Goal: Task Accomplishment & Management: Manage account settings

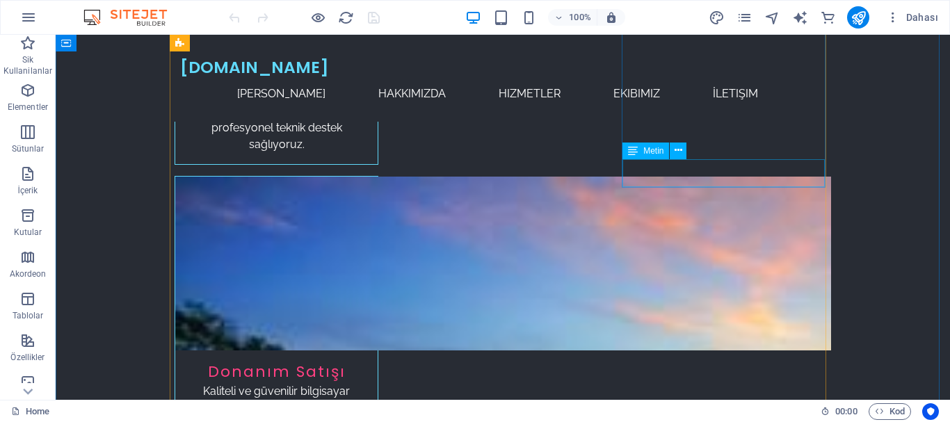
scroll to position [1391, 0]
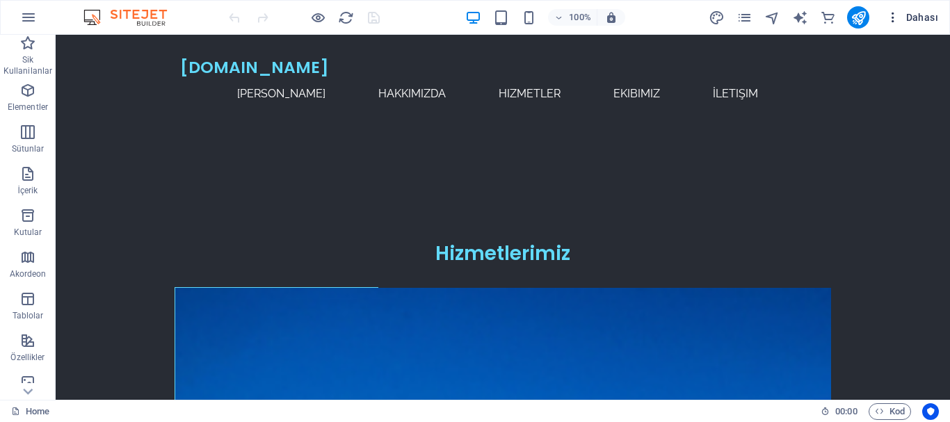
click at [892, 21] on icon "button" at bounding box center [893, 17] width 14 height 14
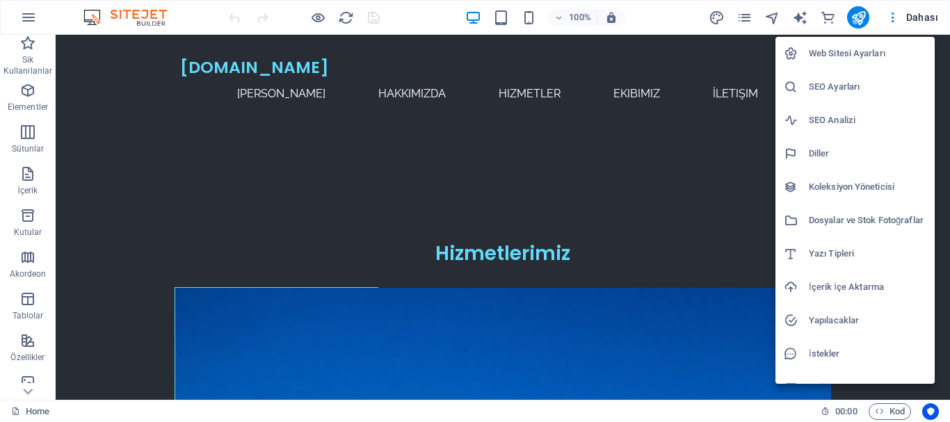
click at [820, 48] on h6 "Web Sitesi Ayarları" at bounding box center [868, 53] width 118 height 17
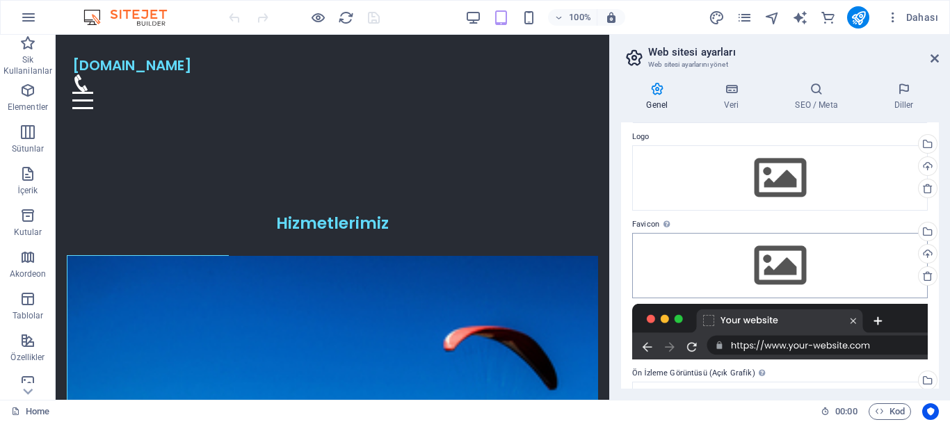
scroll to position [84, 0]
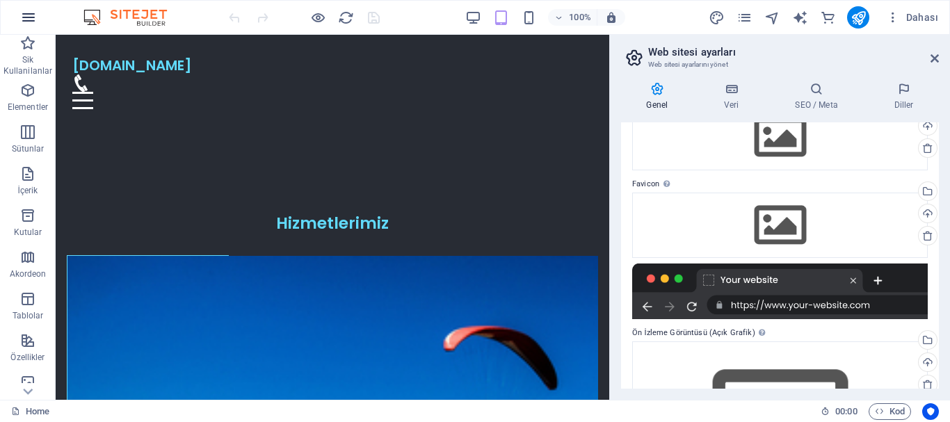
click at [27, 21] on icon "button" at bounding box center [28, 17] width 17 height 17
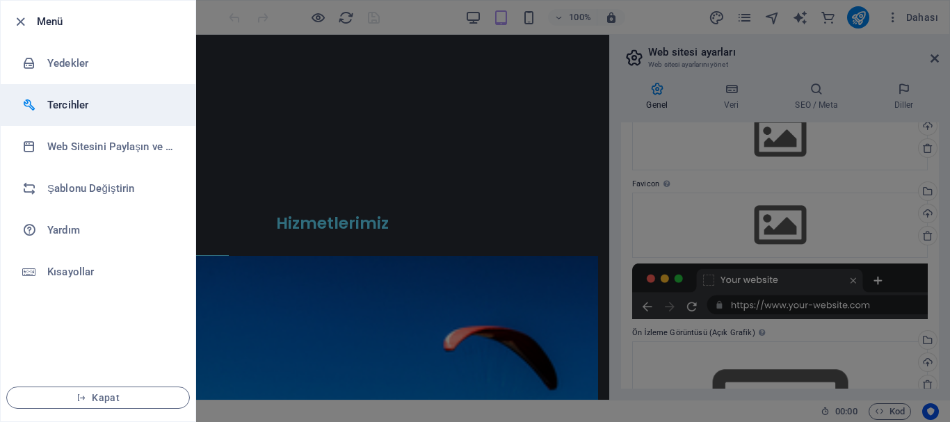
click at [65, 99] on h6 "Tercihler" at bounding box center [111, 105] width 129 height 17
select select "tr"
select select "all"
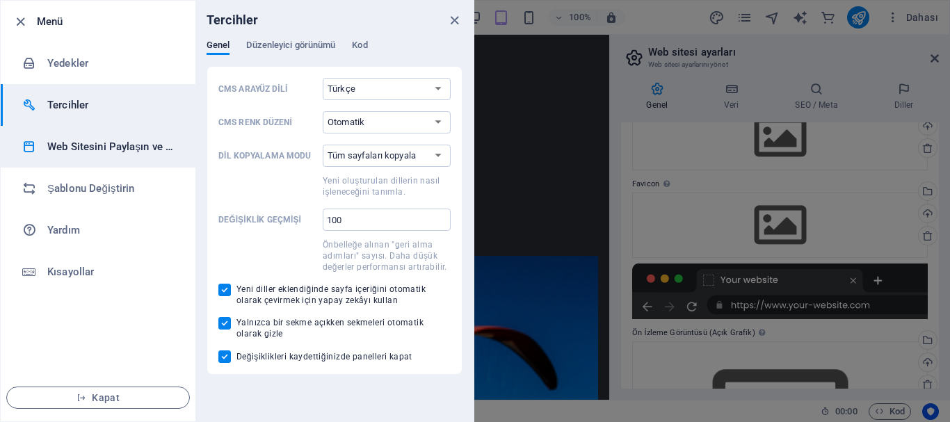
click at [95, 141] on h6 "Web Sitesini Paylaşın ve Kopyalayın" at bounding box center [111, 146] width 129 height 17
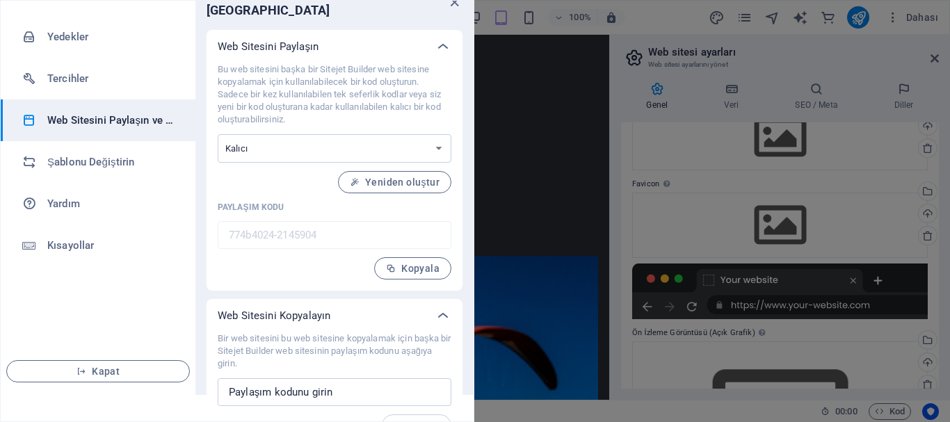
scroll to position [36, 0]
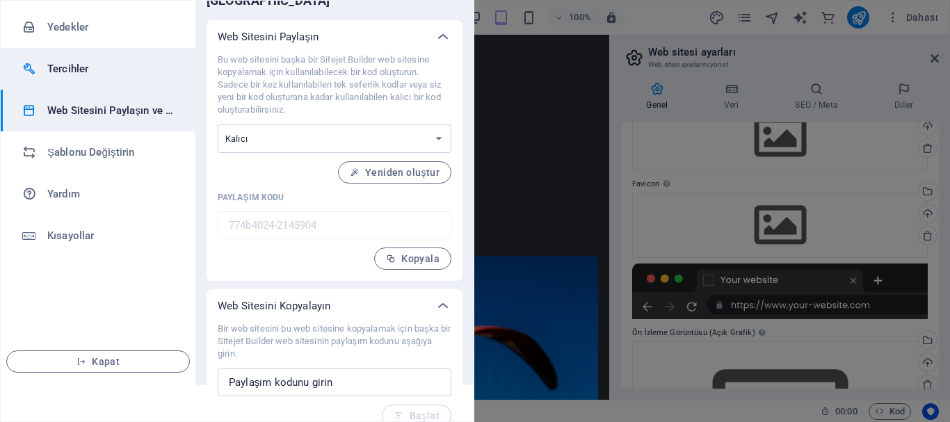
click at [85, 70] on h6 "Tercihler" at bounding box center [111, 68] width 129 height 17
select select "tr"
select select "all"
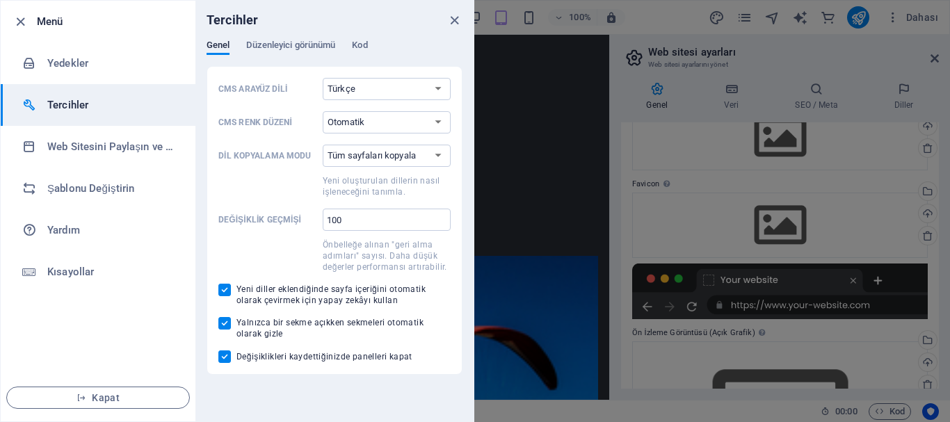
scroll to position [0, 0]
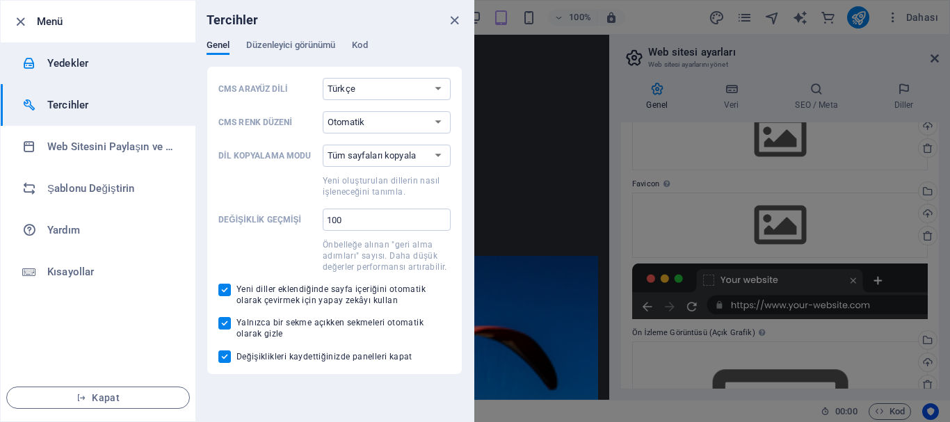
click at [91, 65] on h6 "Yedekler" at bounding box center [111, 63] width 129 height 17
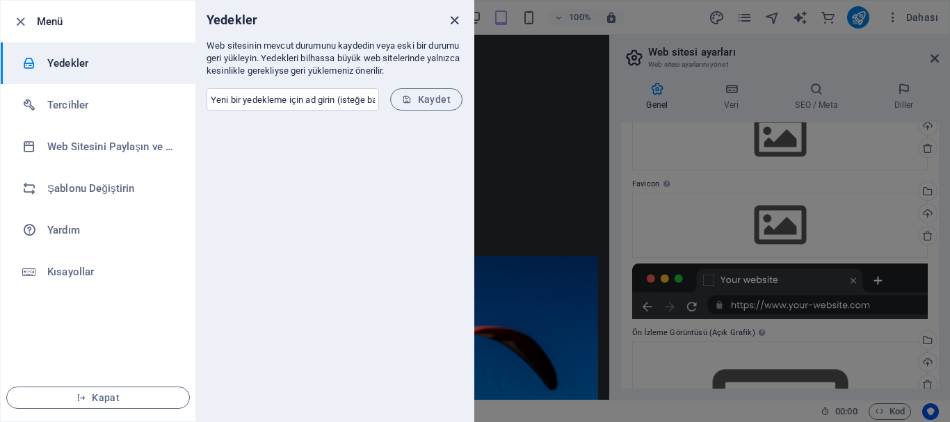
click at [453, 19] on icon "close" at bounding box center [454, 21] width 16 height 16
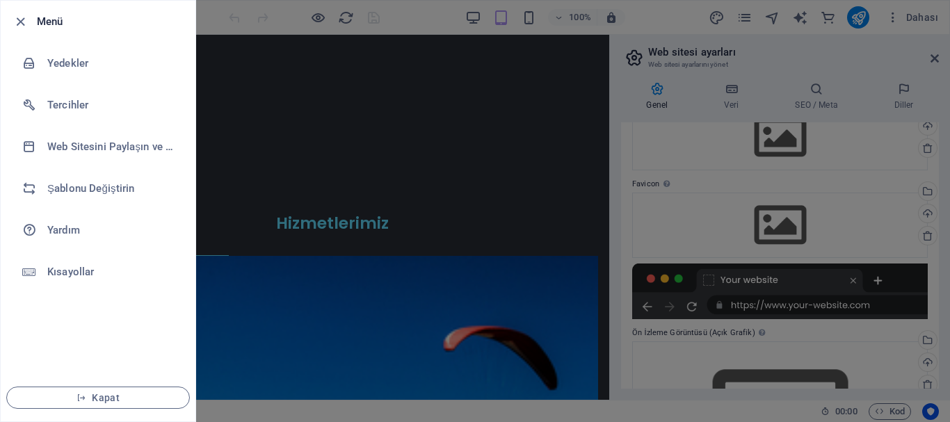
click at [505, 86] on div at bounding box center [475, 211] width 950 height 422
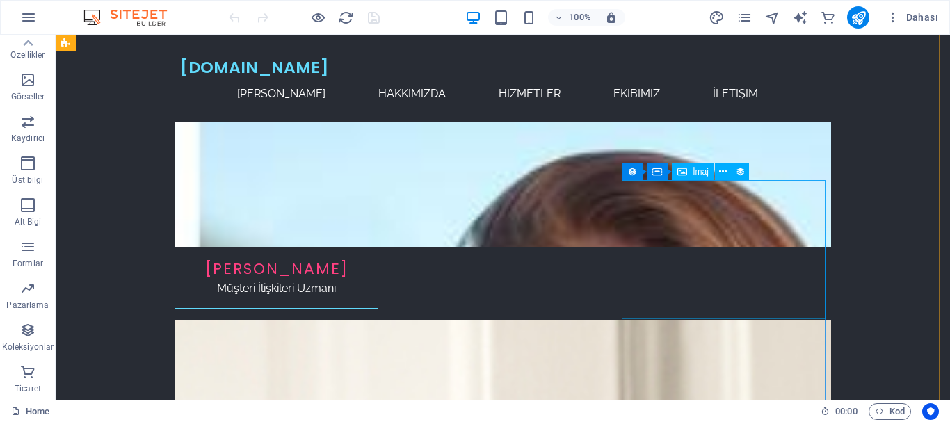
scroll to position [3477, 0]
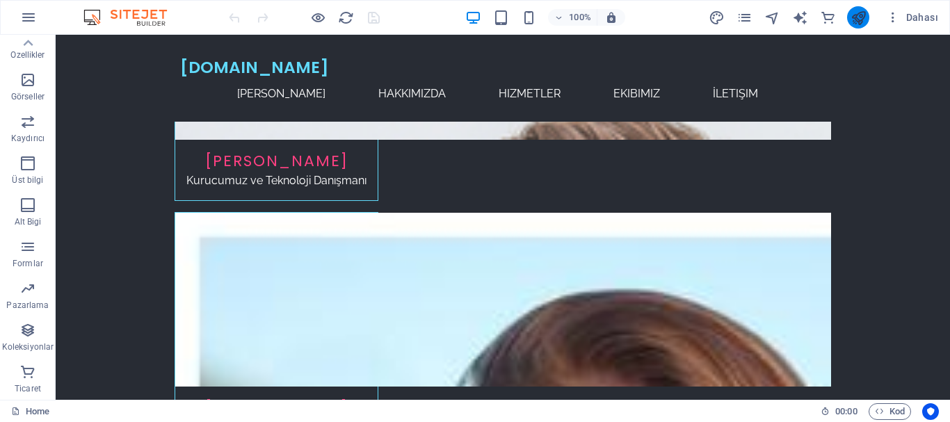
click at [860, 10] on icon "publish" at bounding box center [858, 18] width 16 height 16
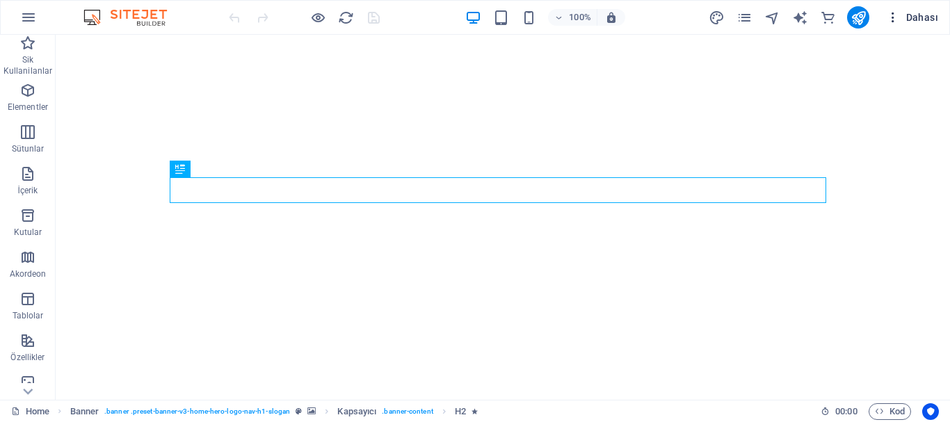
click at [903, 13] on span "Dahası" at bounding box center [912, 17] width 52 height 14
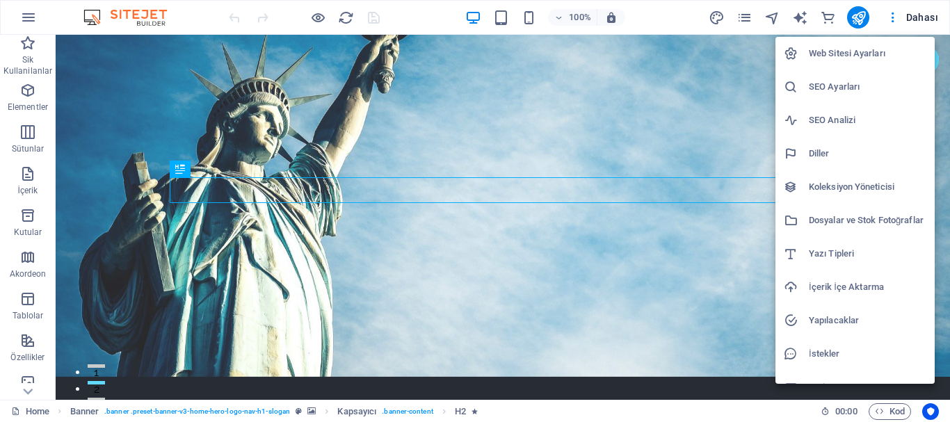
click at [828, 218] on h6 "Dosyalar ve Stok Fotoğraflar" at bounding box center [868, 220] width 118 height 17
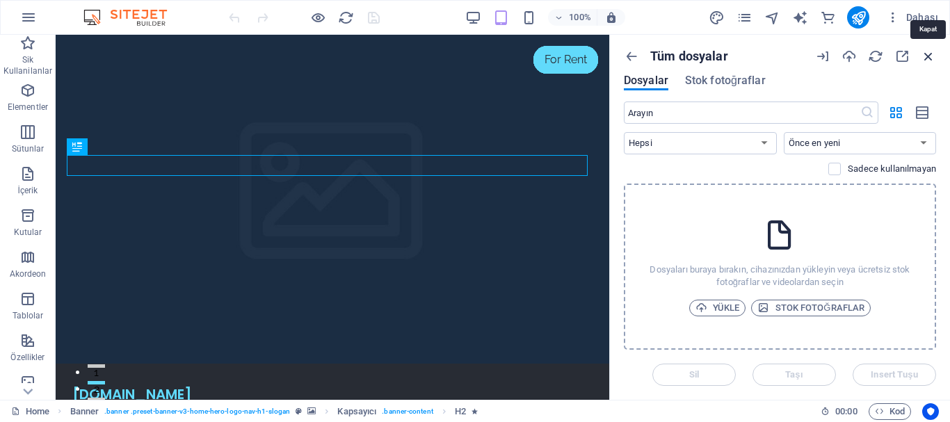
drag, startPoint x: 931, startPoint y: 58, endPoint x: 873, endPoint y: 24, distance: 68.0
click at [931, 58] on icon "button" at bounding box center [928, 56] width 15 height 15
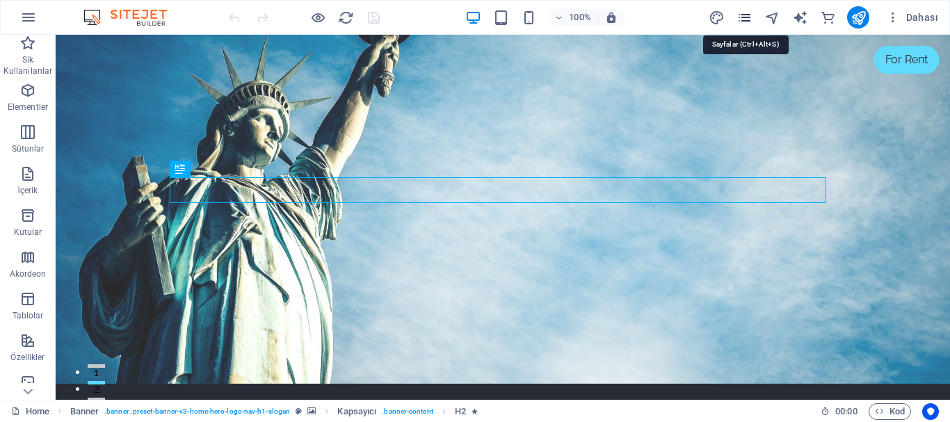
click at [745, 19] on icon "pages" at bounding box center [744, 18] width 16 height 16
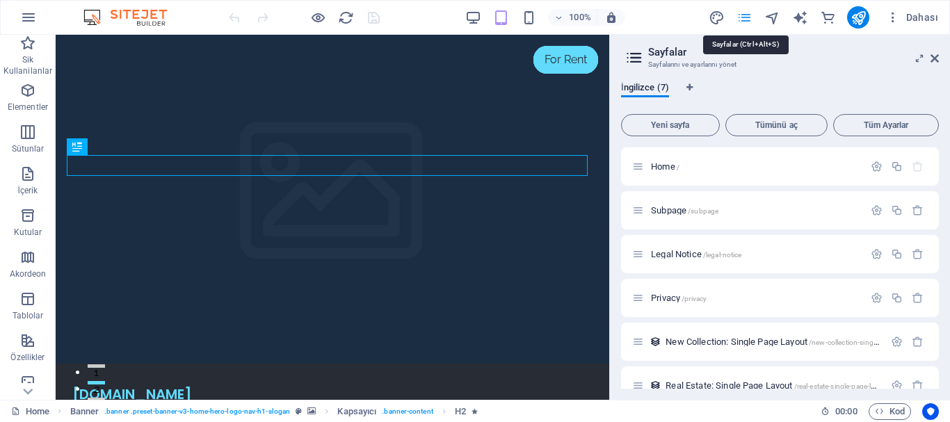
click at [745, 19] on icon "pages" at bounding box center [744, 18] width 16 height 16
click at [935, 63] on icon at bounding box center [934, 58] width 8 height 11
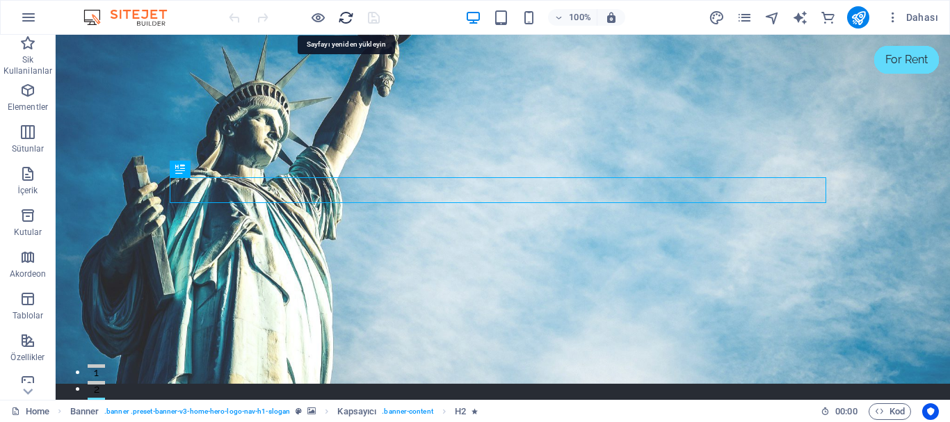
click at [348, 15] on icon "reload" at bounding box center [346, 18] width 16 height 16
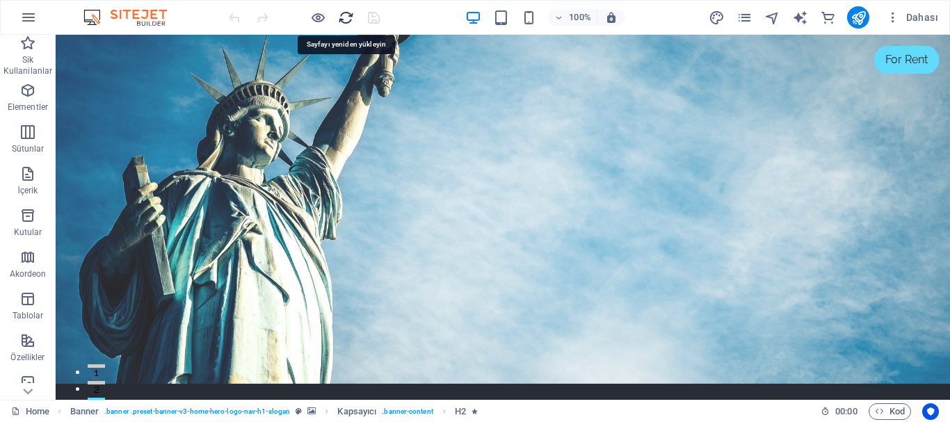
click at [343, 19] on icon "reload" at bounding box center [346, 18] width 16 height 16
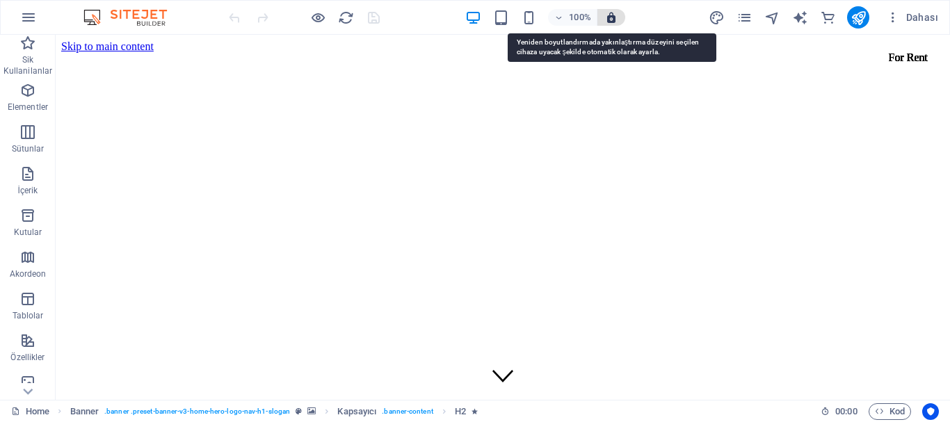
click at [613, 19] on icon "button" at bounding box center [611, 17] width 13 height 13
click at [610, 17] on icon "button" at bounding box center [611, 17] width 13 height 13
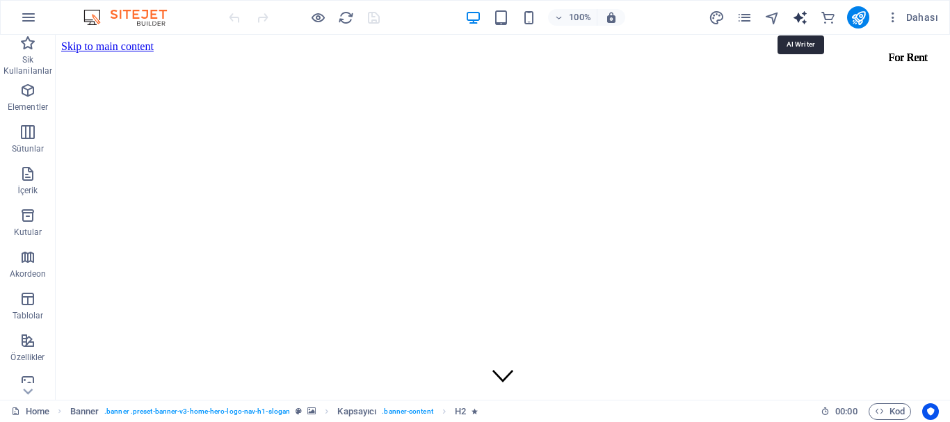
click at [802, 18] on icon "text_generator" at bounding box center [800, 18] width 16 height 16
select select "English"
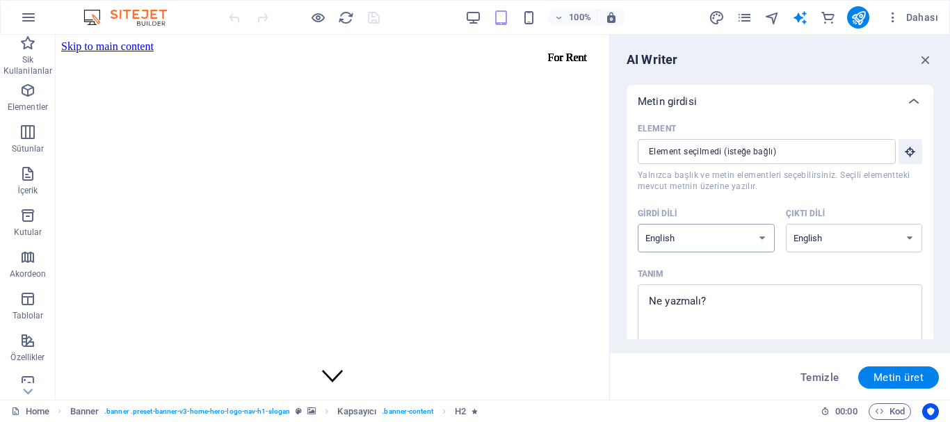
click at [744, 232] on select "Albanian Arabic Armenian Awadhi Azerbaijani Bashkir Basque Belarusian Bengali B…" at bounding box center [706, 238] width 137 height 29
click at [838, 108] on div "Metin girdisi" at bounding box center [780, 101] width 307 height 33
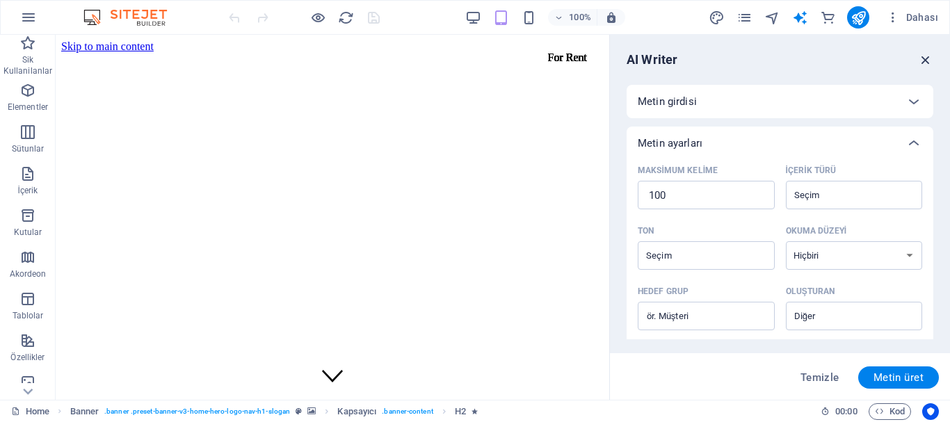
click at [929, 58] on icon "button" at bounding box center [925, 59] width 15 height 15
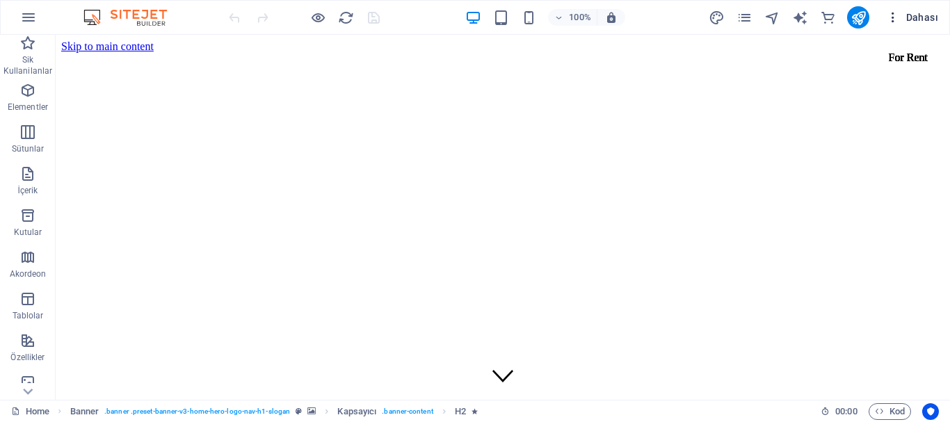
click at [898, 24] on icon "button" at bounding box center [893, 17] width 14 height 14
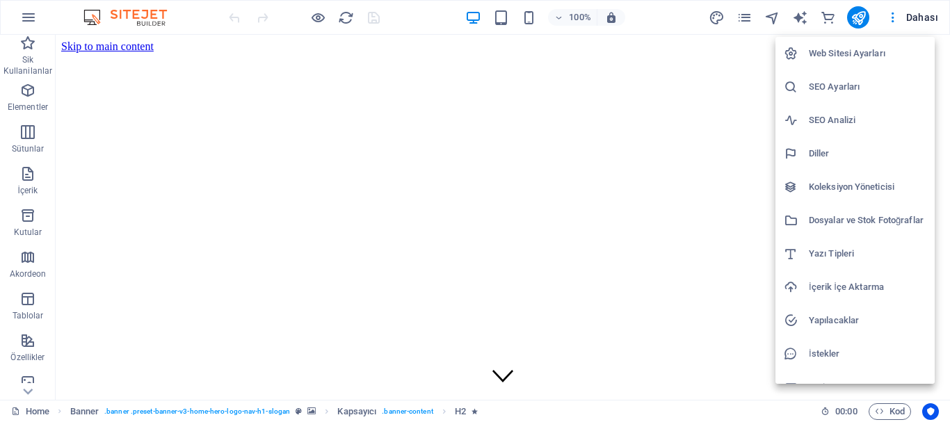
click at [866, 52] on h6 "Web Sitesi Ayarları" at bounding box center [868, 53] width 118 height 17
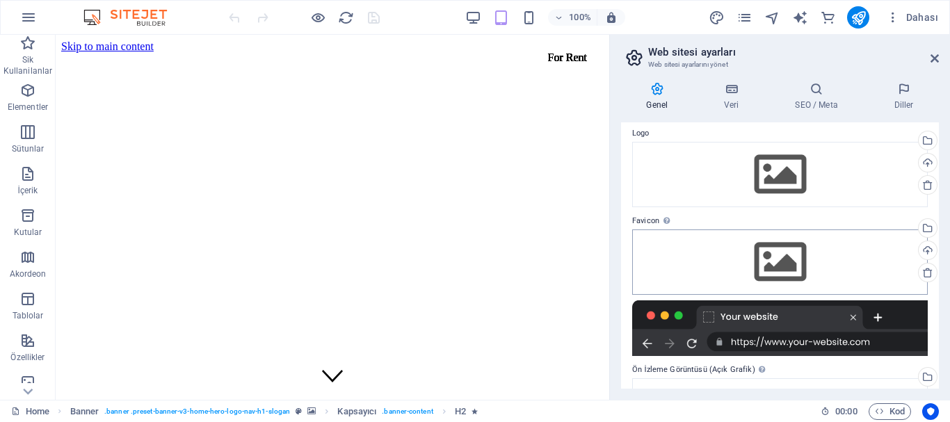
scroll to position [84, 0]
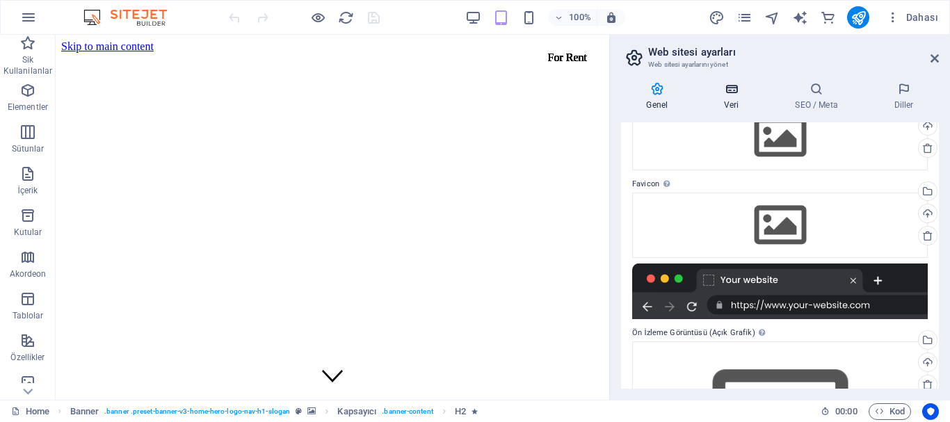
click at [730, 99] on h4 "Veri" at bounding box center [734, 96] width 71 height 29
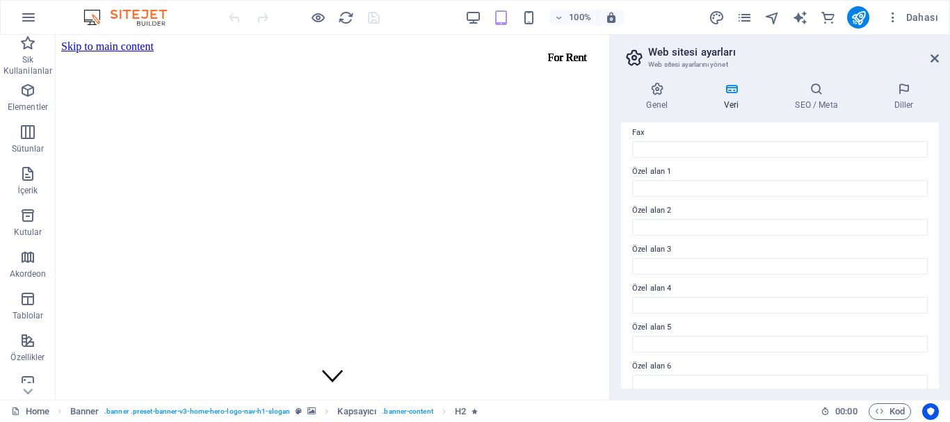
scroll to position [402, 0]
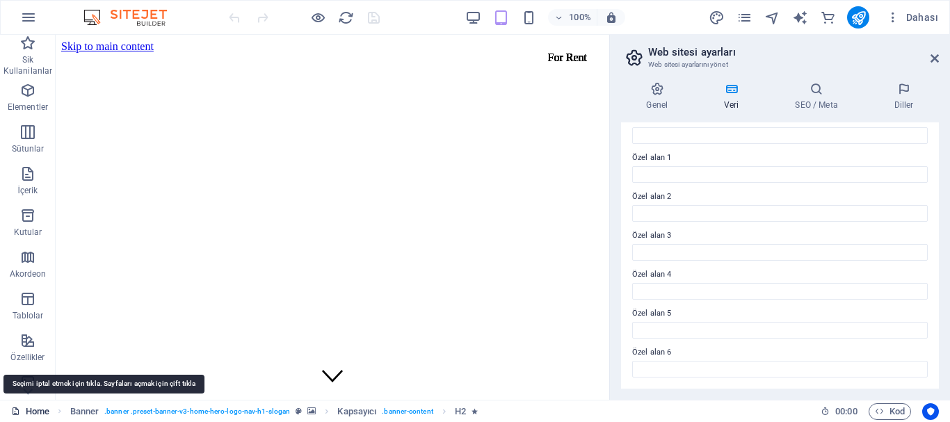
click at [39, 412] on link "Home" at bounding box center [30, 411] width 38 height 17
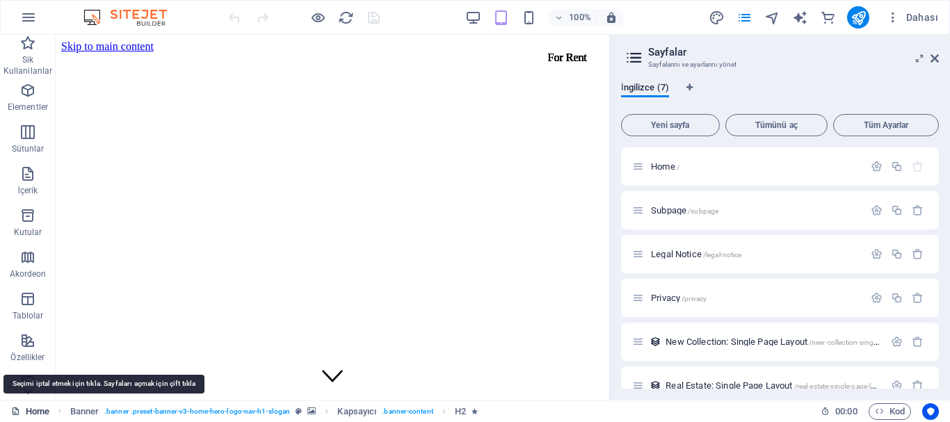
click at [39, 416] on link "Home" at bounding box center [30, 411] width 38 height 17
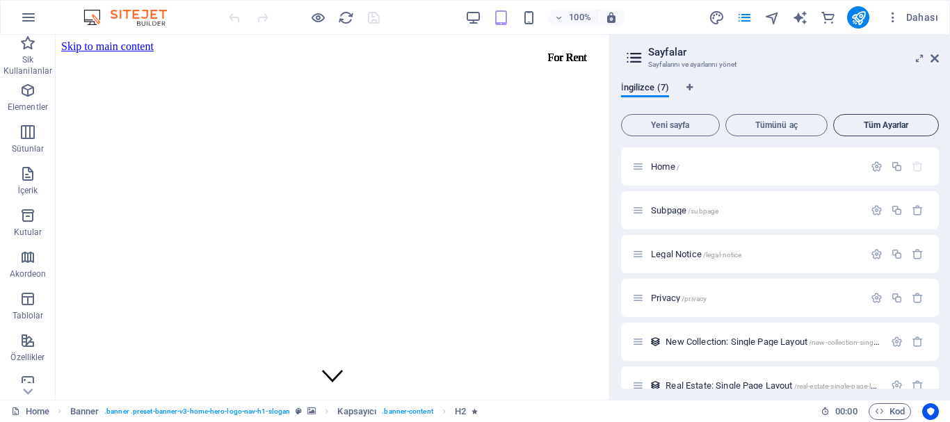
click at [877, 124] on span "Tüm Ayarlar" at bounding box center [885, 125] width 93 height 8
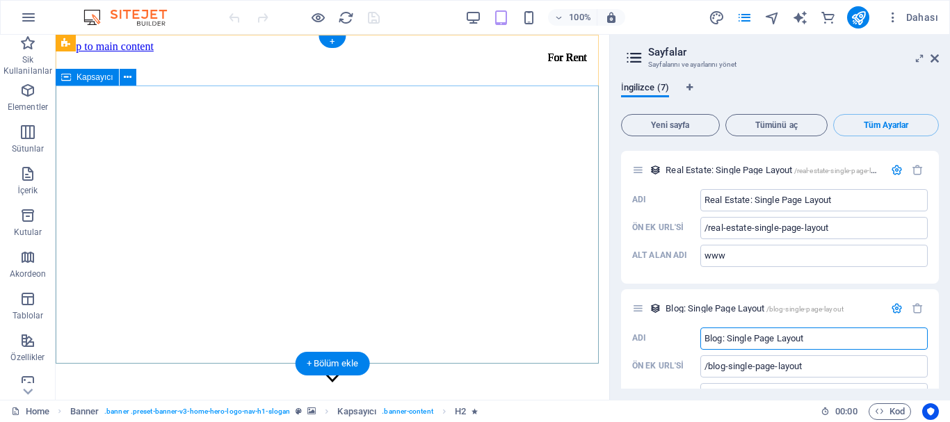
scroll to position [348, 0]
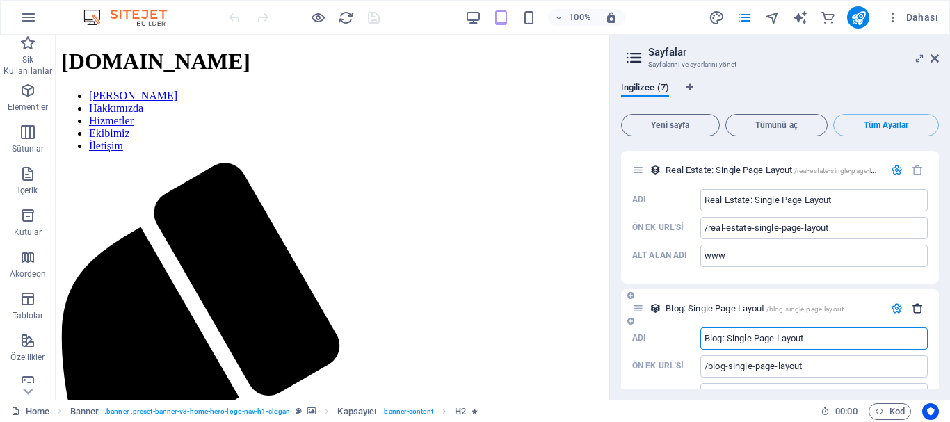
click at [914, 302] on icon "button" at bounding box center [918, 308] width 12 height 12
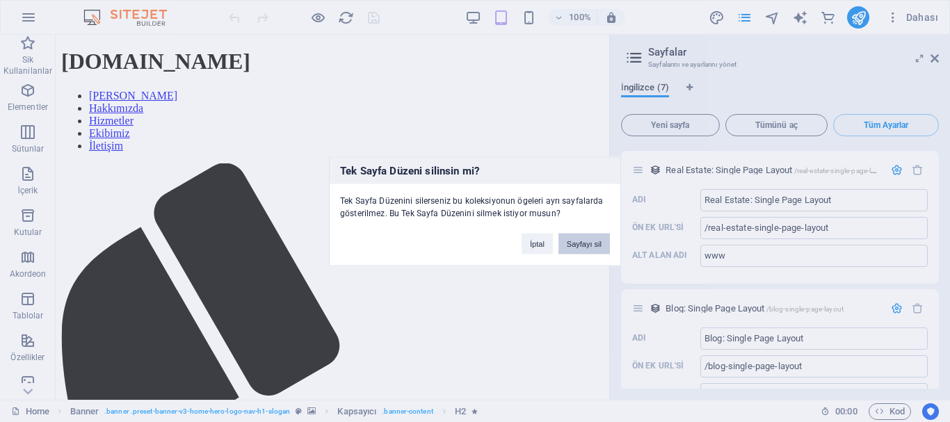
drag, startPoint x: 582, startPoint y: 250, endPoint x: 533, endPoint y: 212, distance: 62.5
click at [582, 250] on button "Sayfayı sil" at bounding box center [583, 243] width 51 height 21
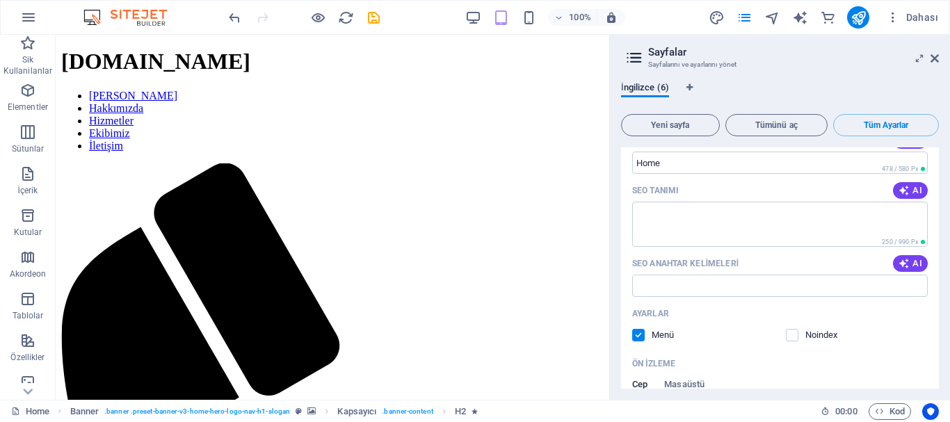
scroll to position [0, 0]
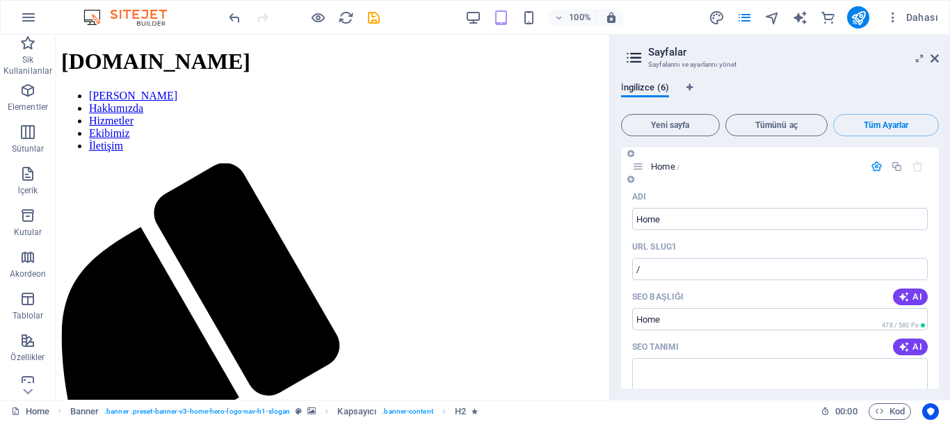
click at [919, 168] on icon "button" at bounding box center [918, 167] width 12 height 12
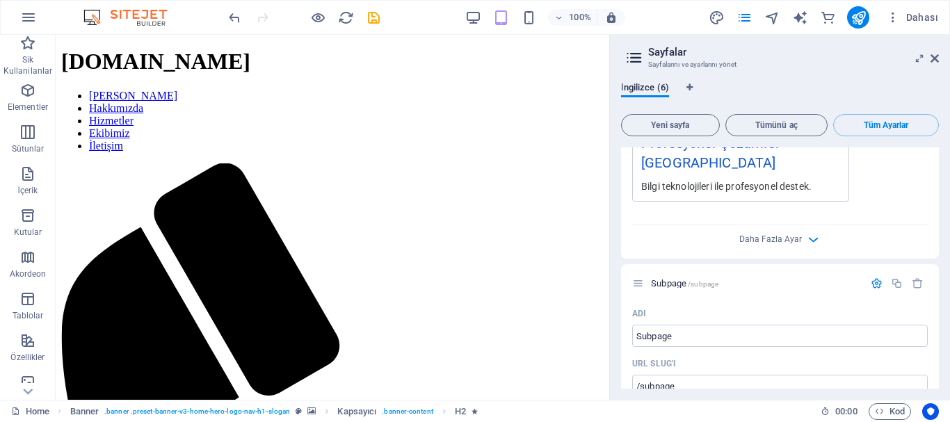
scroll to position [487, 0]
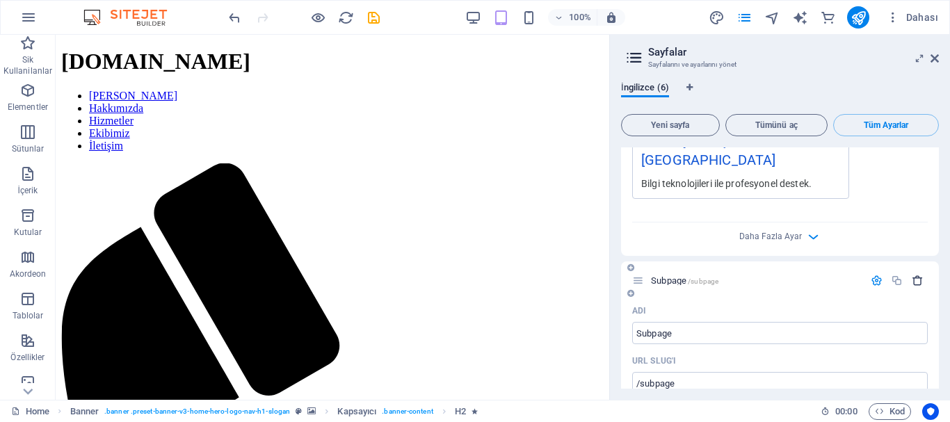
click at [918, 275] on icon "button" at bounding box center [918, 281] width 12 height 12
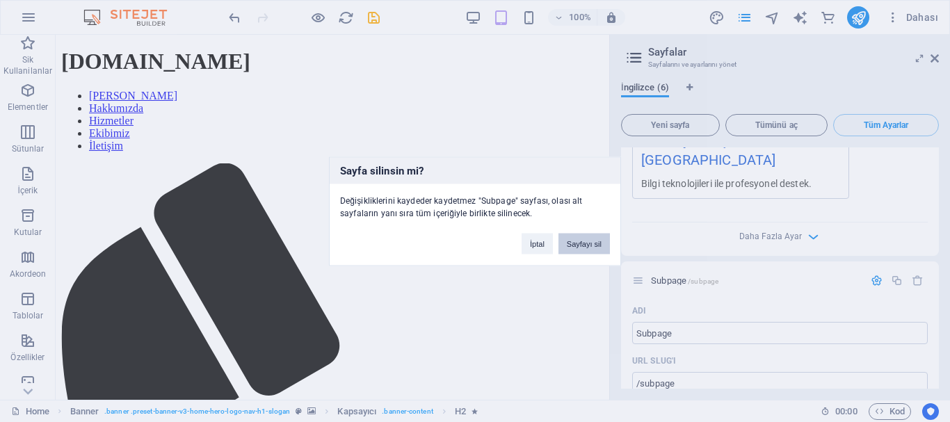
click at [594, 252] on button "Sayfayı sil" at bounding box center [583, 243] width 51 height 21
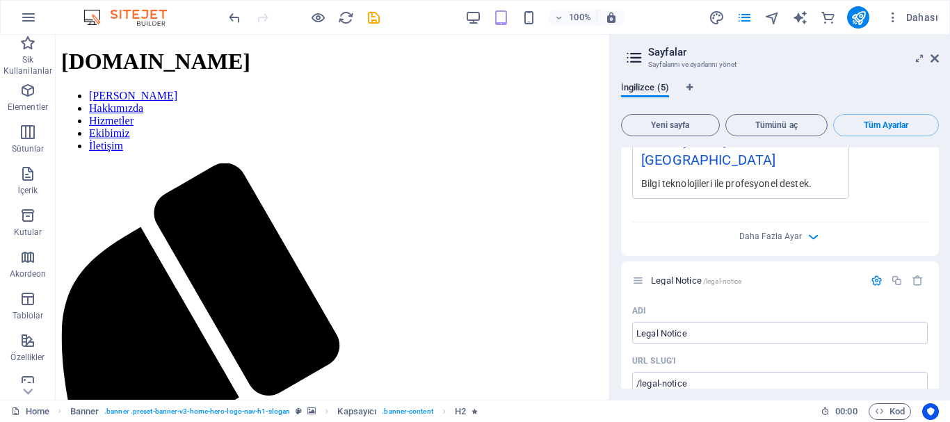
scroll to position [667, 0]
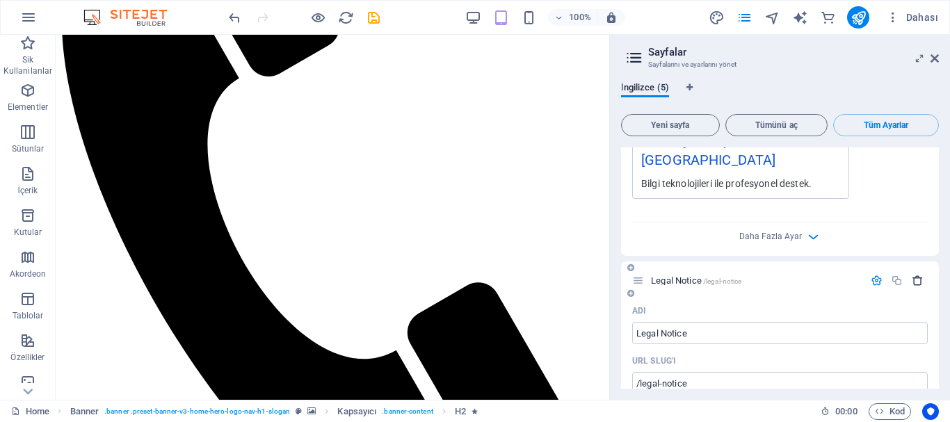
click at [915, 275] on icon "button" at bounding box center [918, 281] width 12 height 12
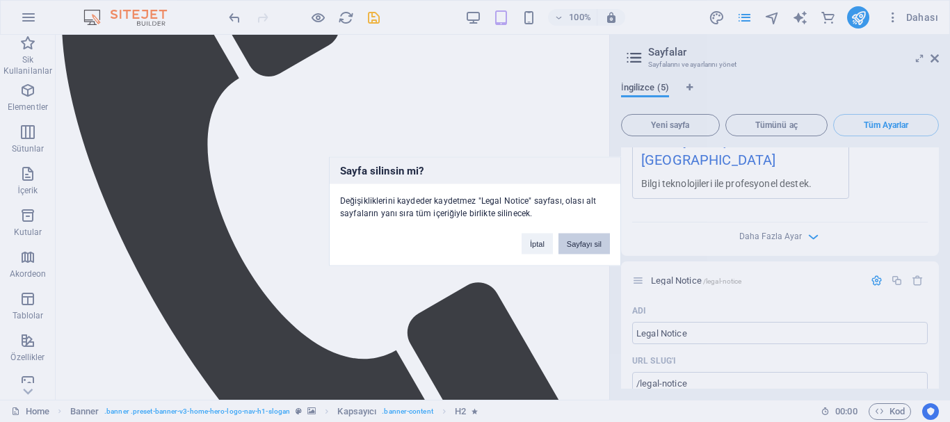
drag, startPoint x: 587, startPoint y: 244, endPoint x: 539, endPoint y: 209, distance: 59.3
click at [587, 244] on button "Sayfayı sil" at bounding box center [583, 243] width 51 height 21
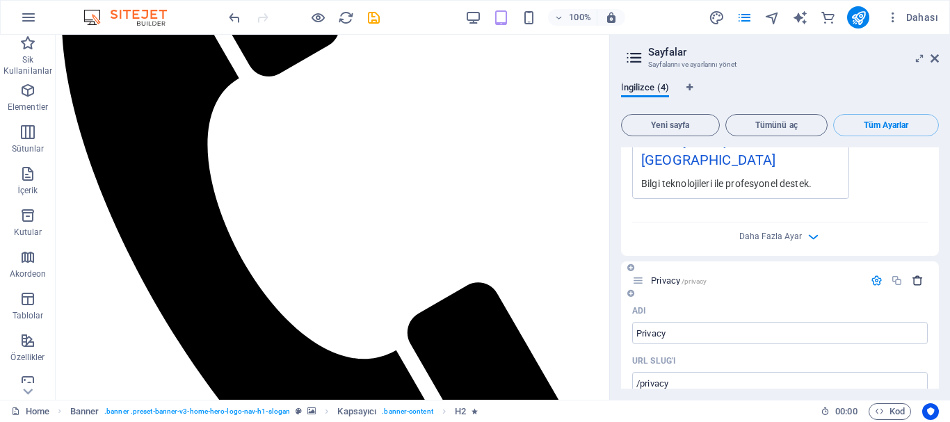
click at [921, 275] on button "button" at bounding box center [917, 281] width 20 height 12
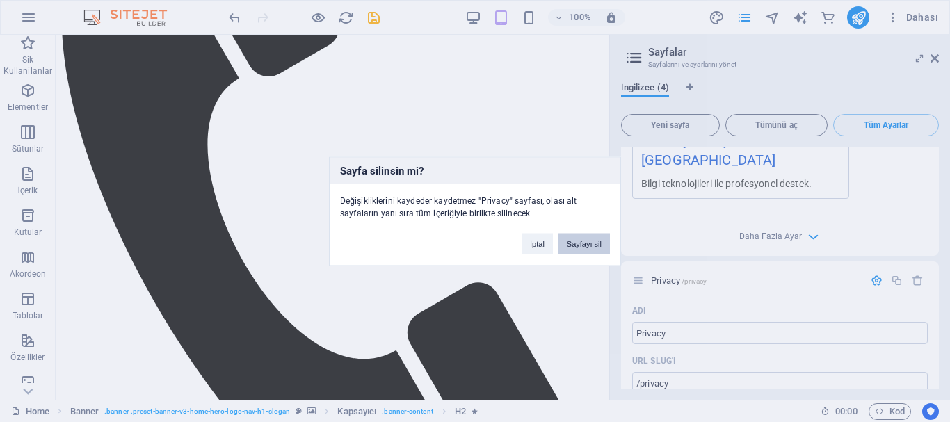
click at [579, 243] on button "Sayfayı sil" at bounding box center [583, 243] width 51 height 21
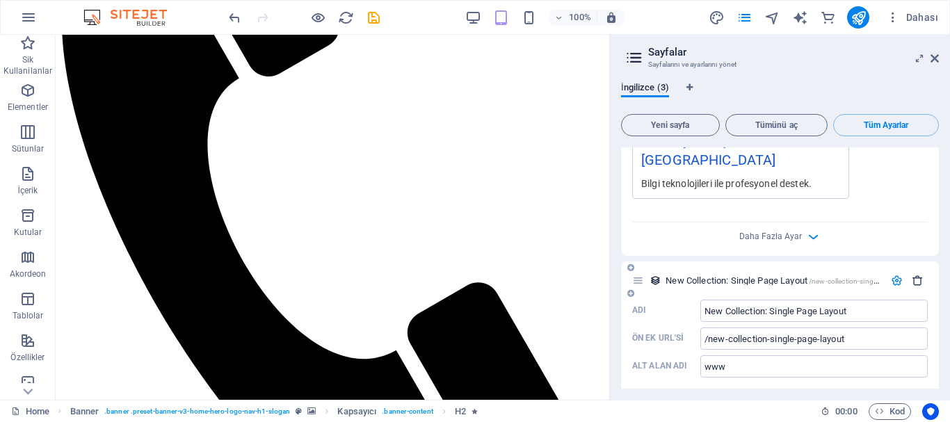
click at [919, 275] on icon "button" at bounding box center [918, 281] width 12 height 12
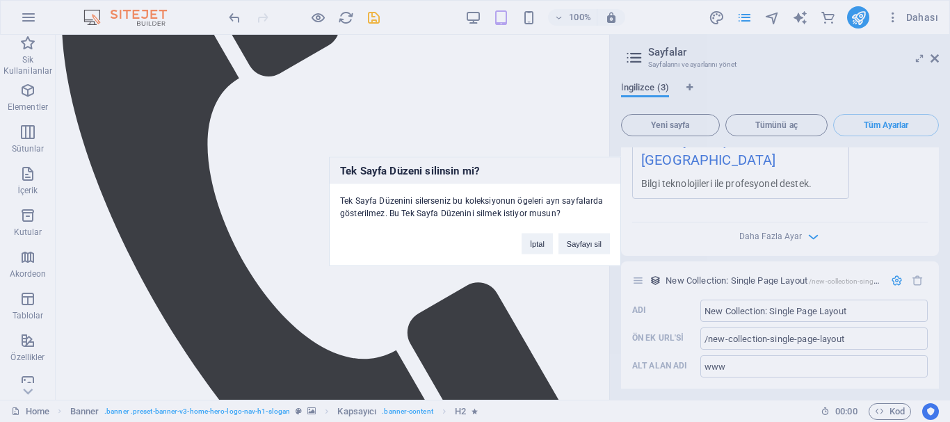
drag, startPoint x: 576, startPoint y: 239, endPoint x: 793, endPoint y: 259, distance: 217.3
click at [577, 239] on button "Sayfayı sil" at bounding box center [583, 243] width 51 height 21
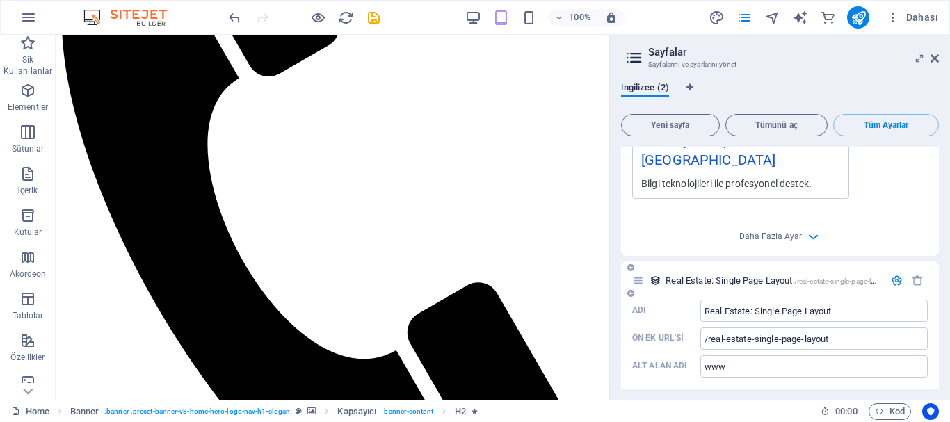
scroll to position [478, 0]
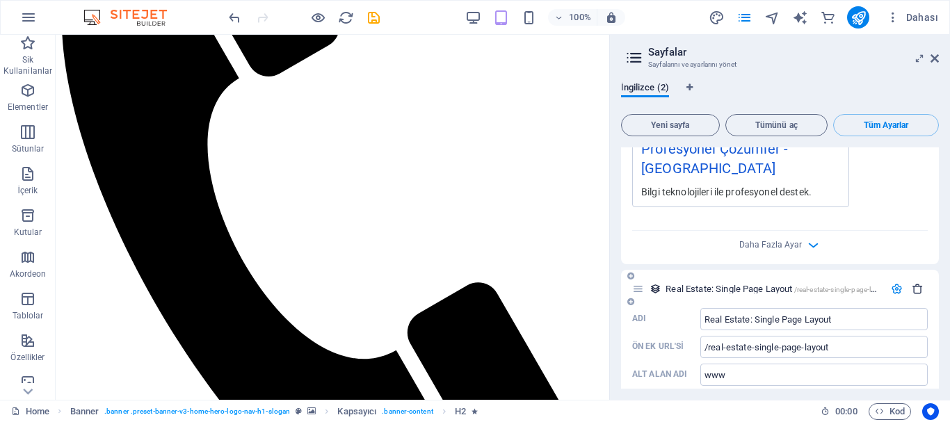
click at [913, 283] on icon "button" at bounding box center [918, 289] width 12 height 12
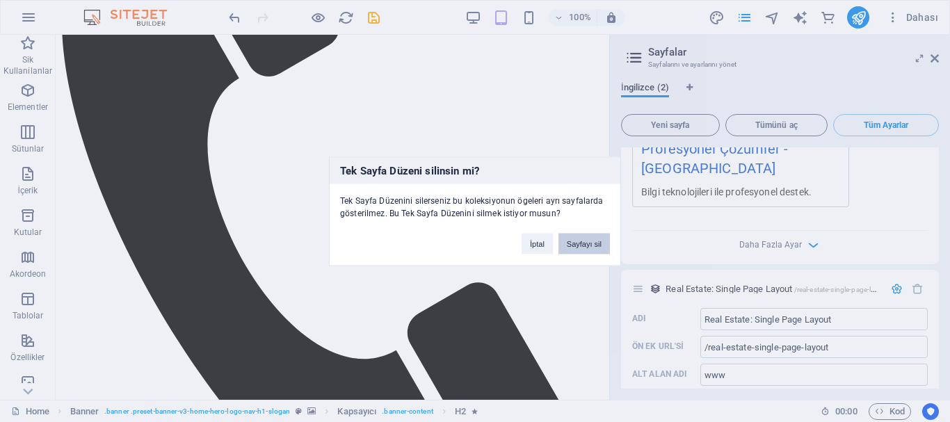
click at [585, 241] on button "Sayfayı sil" at bounding box center [583, 243] width 51 height 21
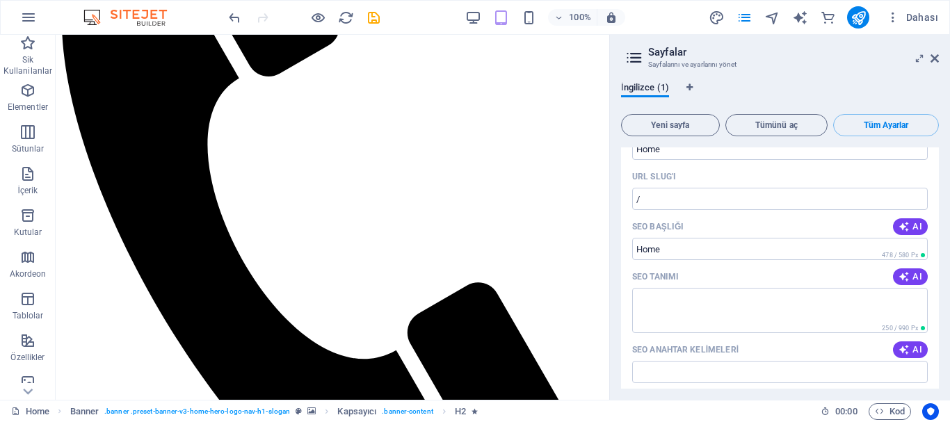
scroll to position [0, 0]
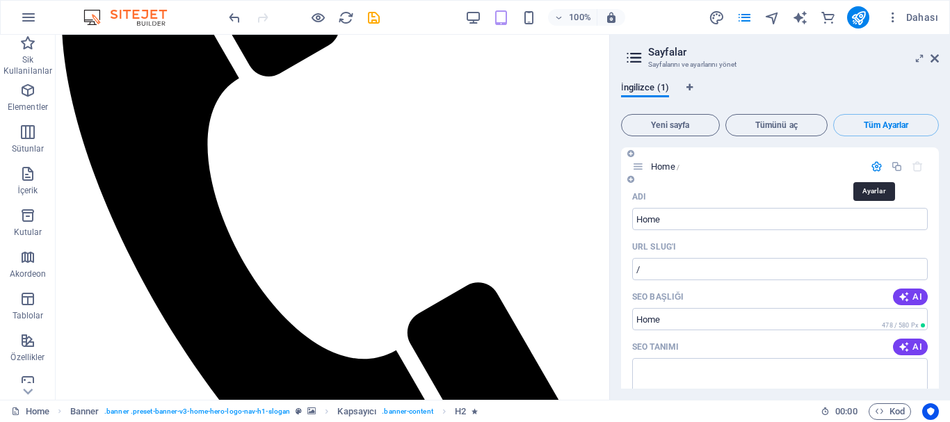
click at [874, 168] on icon "button" at bounding box center [877, 167] width 12 height 12
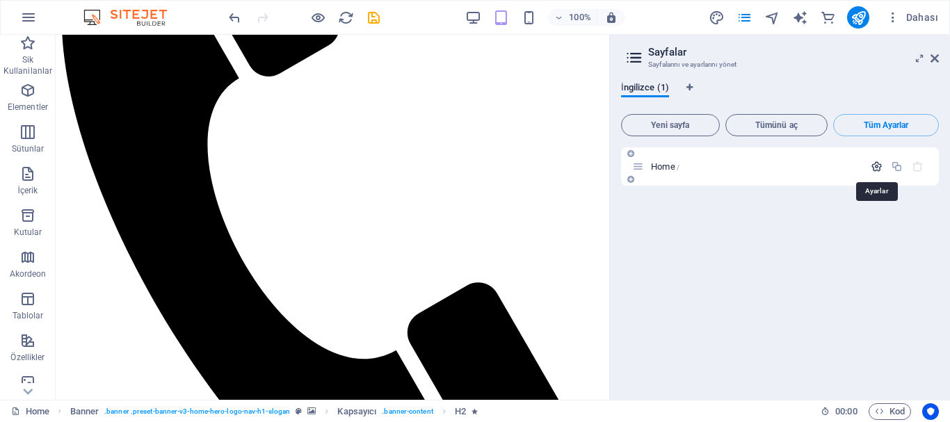
click at [874, 168] on icon "button" at bounding box center [877, 167] width 12 height 12
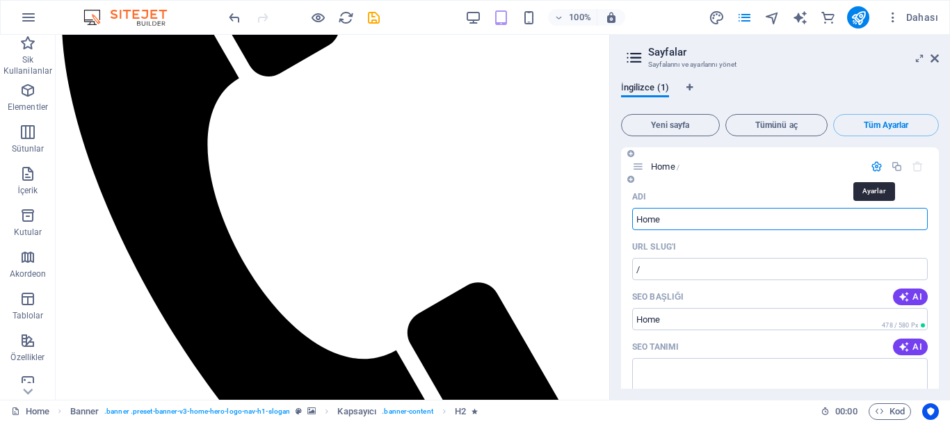
click at [874, 168] on icon "button" at bounding box center [877, 167] width 12 height 12
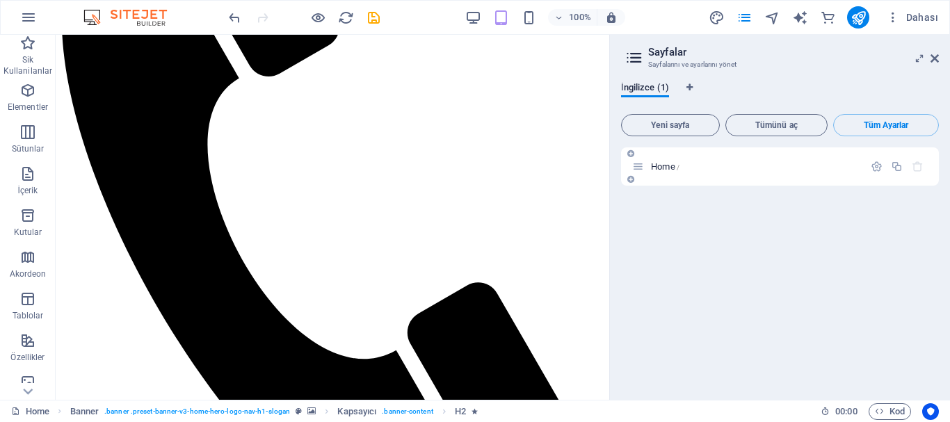
click at [640, 165] on icon at bounding box center [638, 167] width 12 height 12
click at [857, 122] on span "Tüm Ayarlar" at bounding box center [885, 125] width 93 height 8
click at [634, 60] on icon at bounding box center [634, 57] width 21 height 19
click at [939, 58] on aside "Sayfalar Sayfalarını ve ayarlarını yönet İngilizce (1) Yeni sayfa Tümünü aç Tüm…" at bounding box center [779, 217] width 341 height 365
drag, startPoint x: 935, startPoint y: 60, endPoint x: 878, endPoint y: 26, distance: 67.0
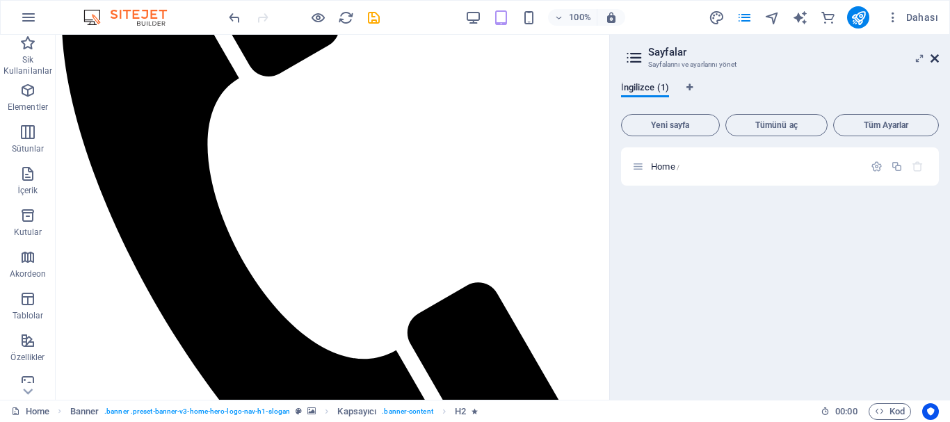
click at [935, 60] on icon at bounding box center [934, 58] width 8 height 11
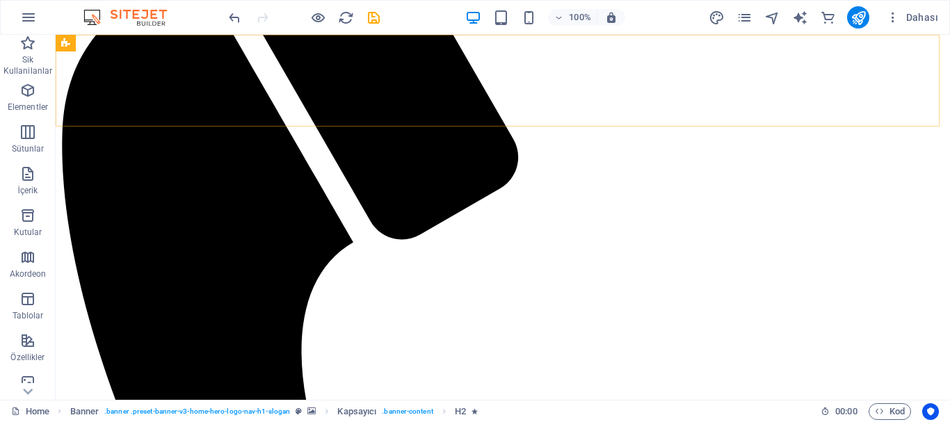
scroll to position [672, 0]
drag, startPoint x: 24, startPoint y: 61, endPoint x: 217, endPoint y: 45, distance: 194.0
click at [24, 61] on p "Sik Kullanilanlar" at bounding box center [28, 65] width 56 height 22
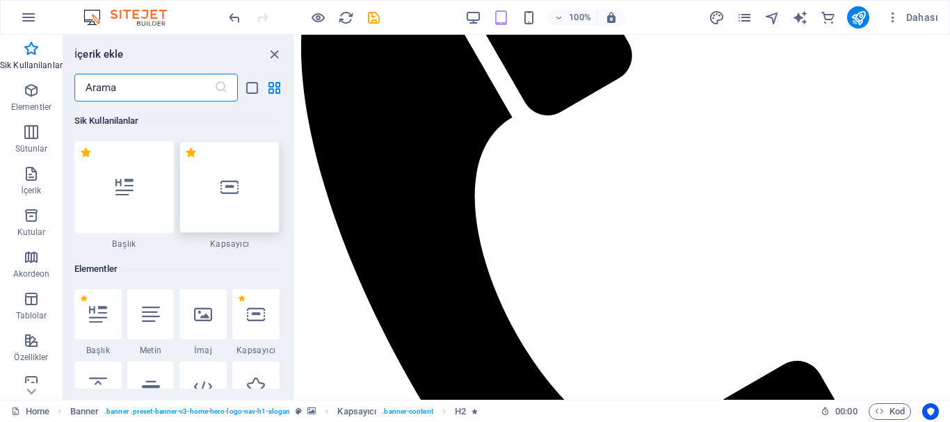
scroll to position [650, 0]
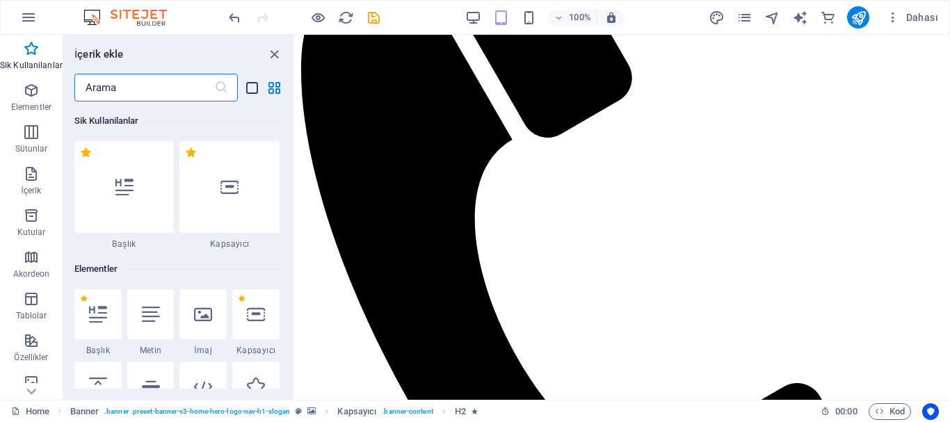
click at [251, 90] on icon "list-view" at bounding box center [252, 88] width 16 height 16
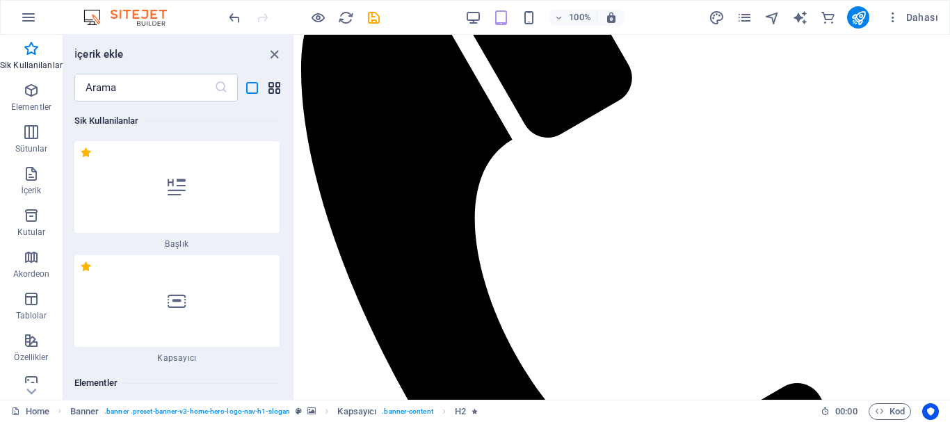
click at [279, 90] on icon "grid-view" at bounding box center [274, 88] width 16 height 16
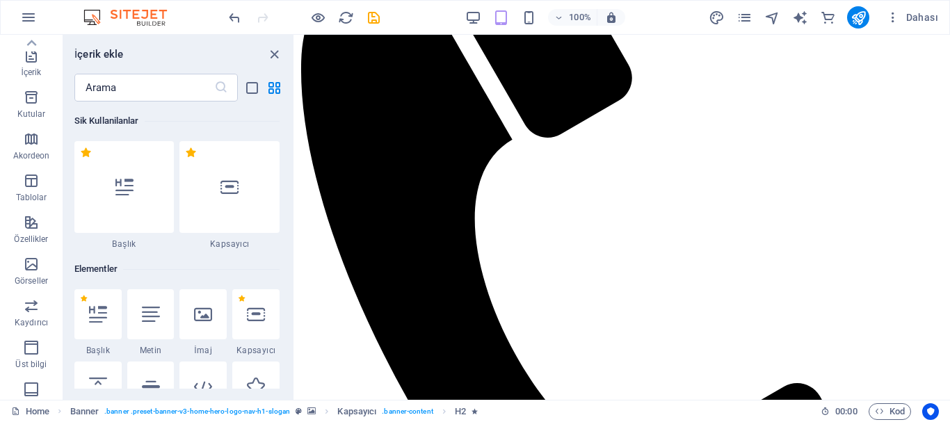
scroll to position [0, 0]
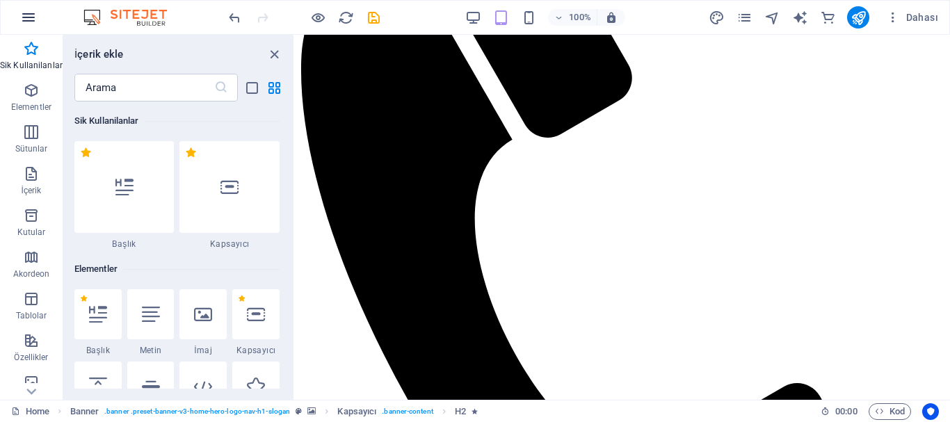
click at [31, 15] on icon "button" at bounding box center [28, 17] width 17 height 17
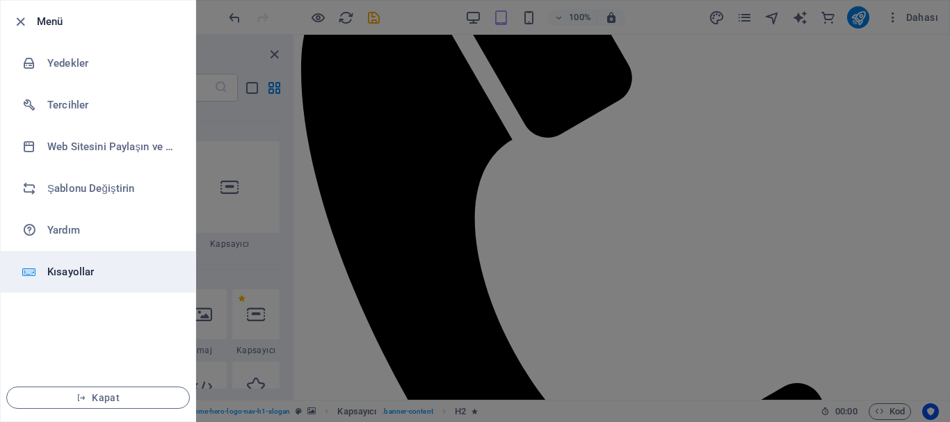
click at [88, 270] on h6 "Kısayollar" at bounding box center [111, 272] width 129 height 17
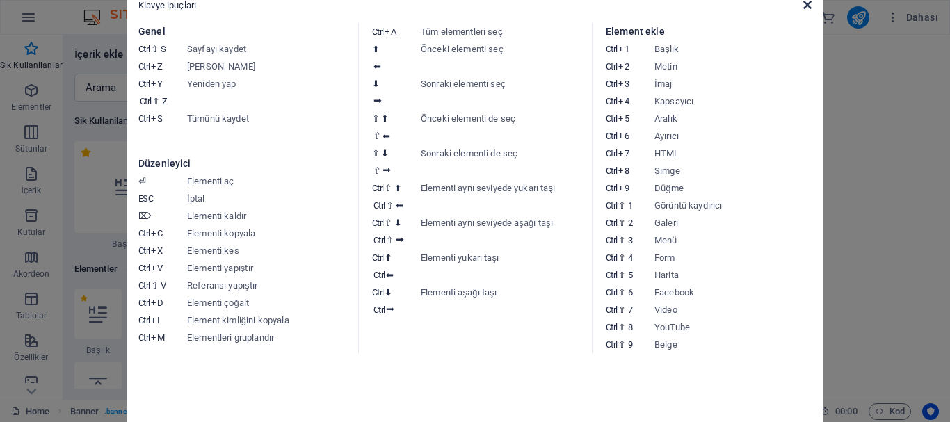
click at [806, 7] on icon at bounding box center [807, 4] width 8 height 11
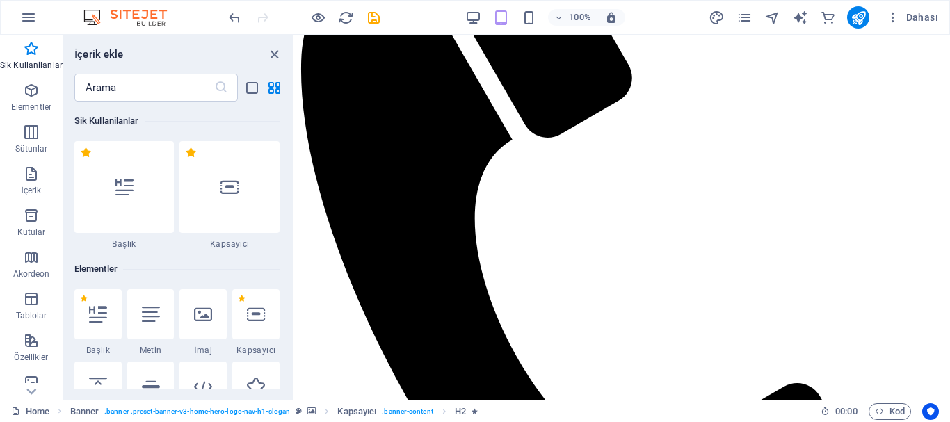
click at [138, 16] on img at bounding box center [132, 17] width 104 height 17
click at [900, 16] on icon "button" at bounding box center [893, 17] width 14 height 14
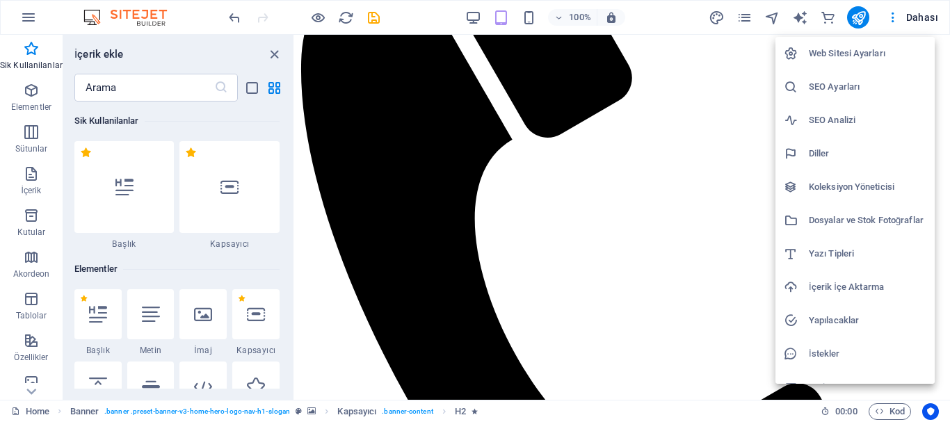
click at [838, 184] on h6 "Koleksiyon Yöneticisi" at bounding box center [868, 187] width 118 height 17
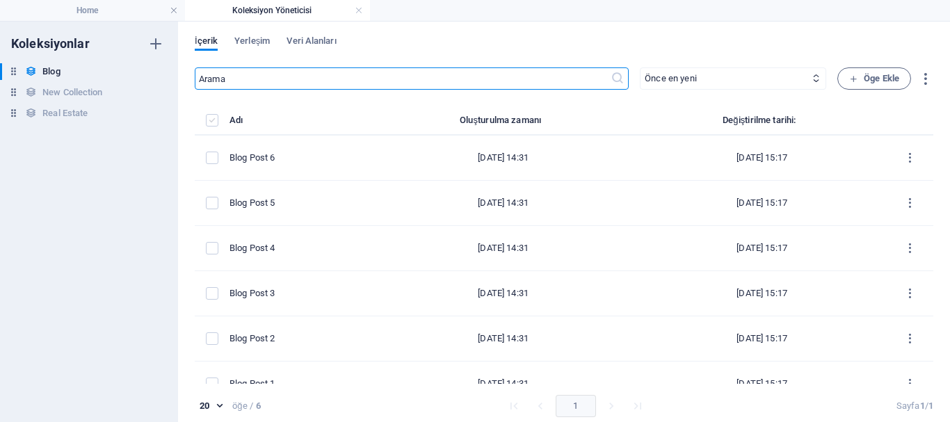
click at [206, 115] on label "items list" at bounding box center [212, 120] width 13 height 13
click at [0, 0] on input "items list" at bounding box center [0, 0] width 0 height 0
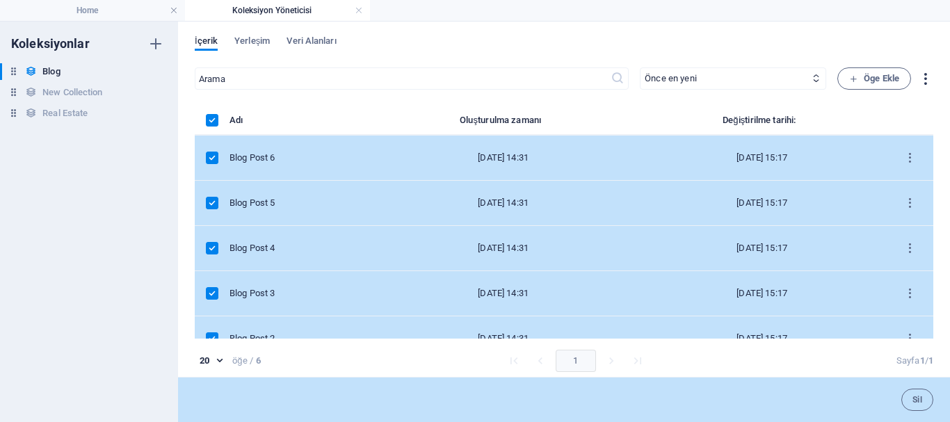
click at [921, 75] on icon "button" at bounding box center [925, 79] width 16 height 16
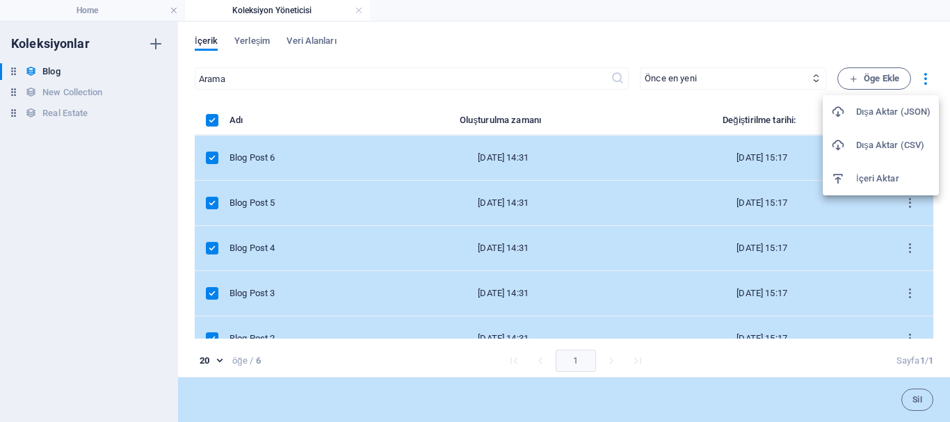
click at [791, 38] on div at bounding box center [475, 211] width 950 height 422
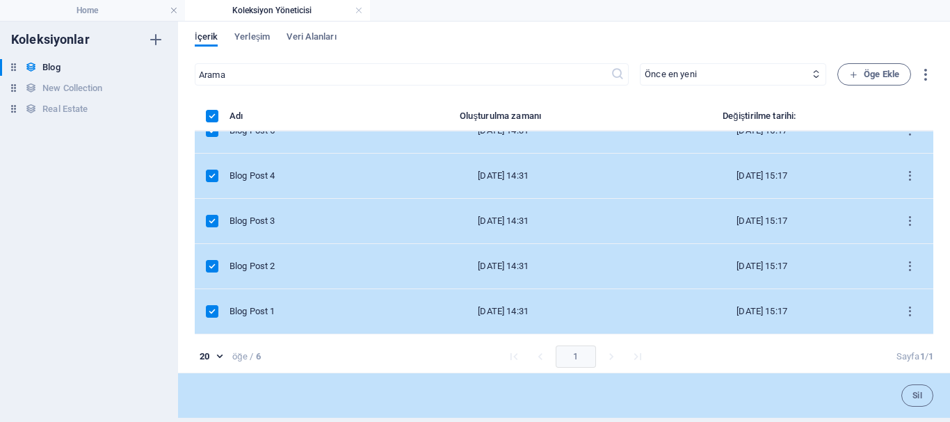
scroll to position [6, 0]
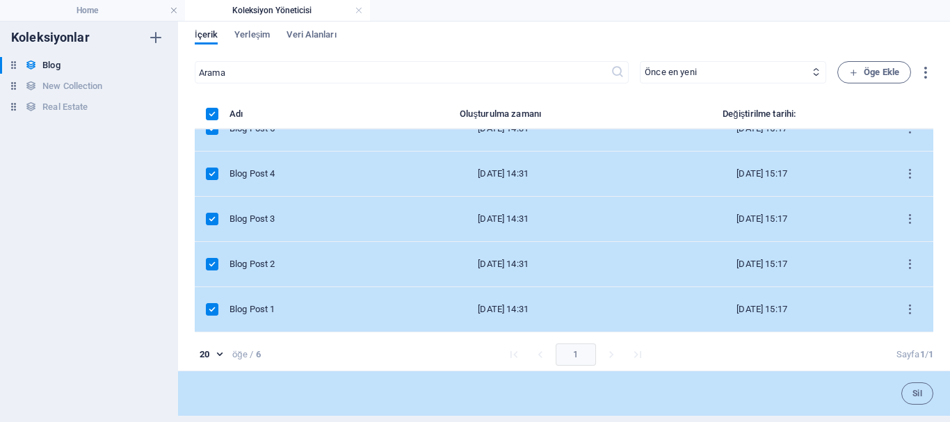
click at [578, 356] on button "1" at bounding box center [576, 355] width 40 height 22
click at [916, 391] on span "Sil" at bounding box center [917, 393] width 10 height 8
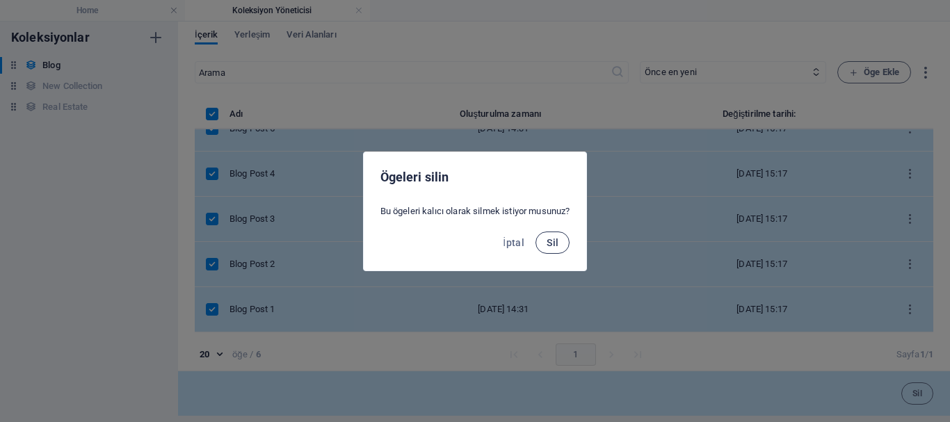
click at [557, 238] on span "Sil" at bounding box center [553, 242] width 12 height 11
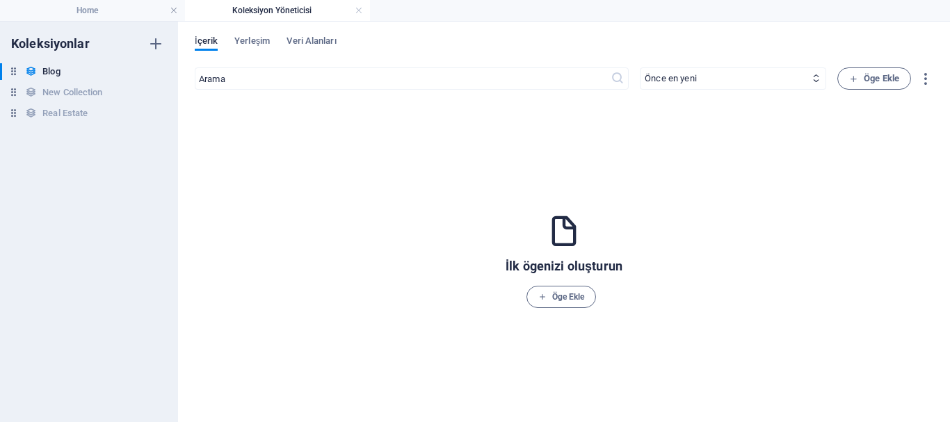
scroll to position [0, 0]
click at [49, 88] on h6 "New Collection" at bounding box center [72, 92] width 60 height 17
click at [42, 115] on h6 "Real Estate" at bounding box center [64, 113] width 45 height 17
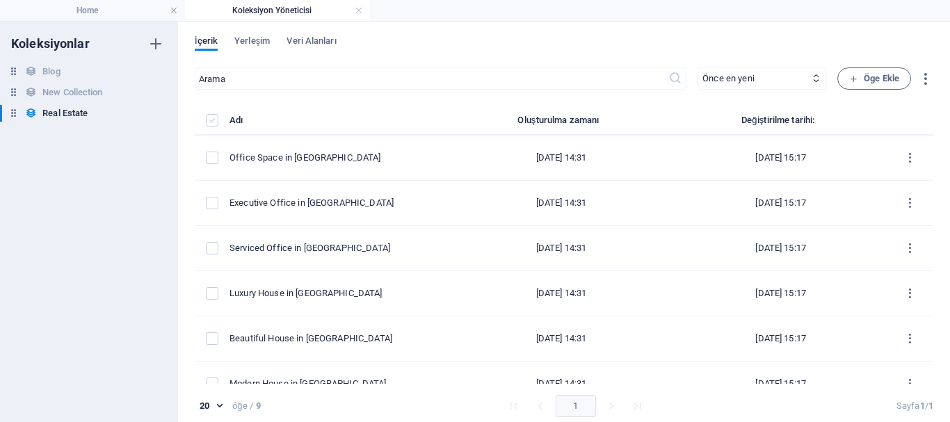
click at [210, 120] on label "items list" at bounding box center [212, 120] width 13 height 13
click at [0, 0] on input "items list" at bounding box center [0, 0] width 0 height 0
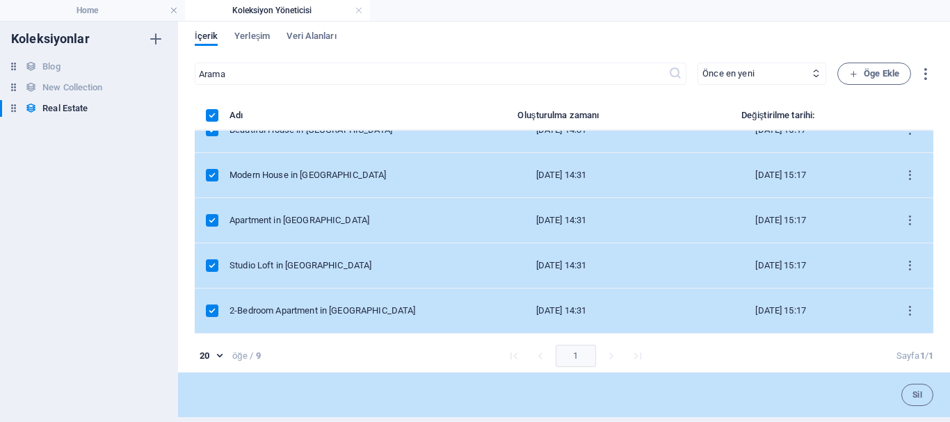
scroll to position [6, 0]
click at [907, 393] on button "Sil" at bounding box center [917, 393] width 32 height 22
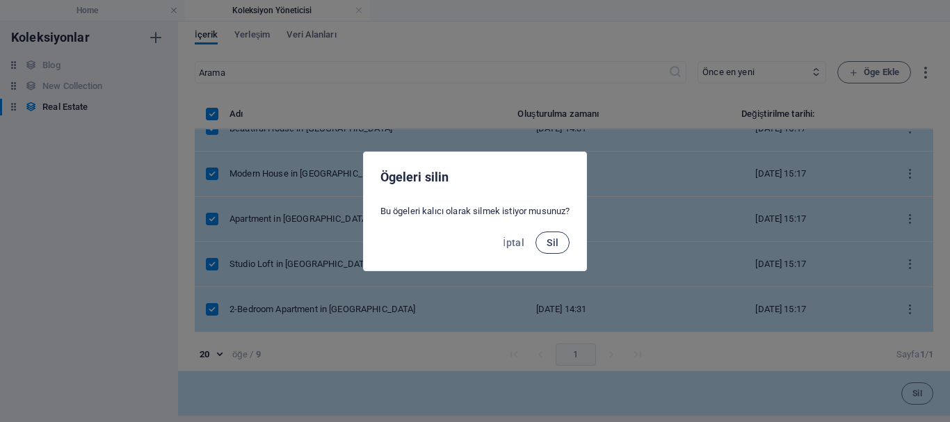
click at [558, 245] on span "Sil" at bounding box center [553, 242] width 12 height 11
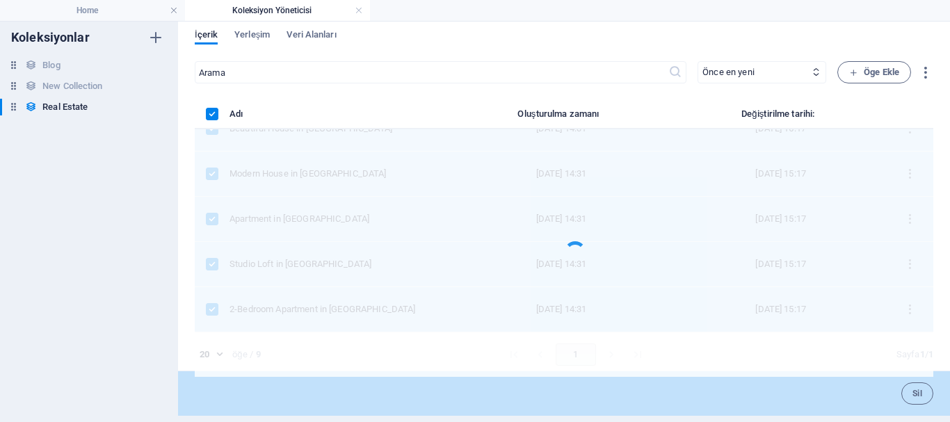
scroll to position [0, 0]
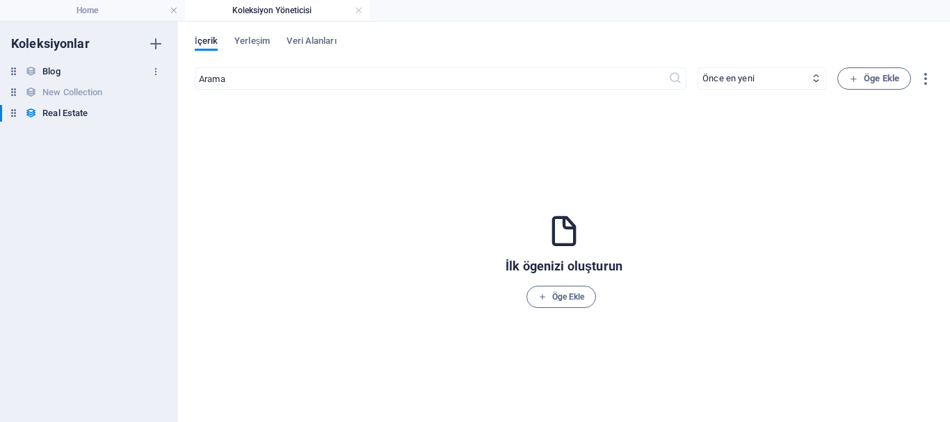
click at [57, 74] on h6 "Blog" at bounding box center [50, 71] width 17 height 17
click at [53, 93] on h6 "New Collection" at bounding box center [72, 92] width 60 height 17
click at [85, 115] on h6 "Real Estate" at bounding box center [64, 113] width 45 height 17
click at [154, 114] on icon "button" at bounding box center [156, 113] width 10 height 10
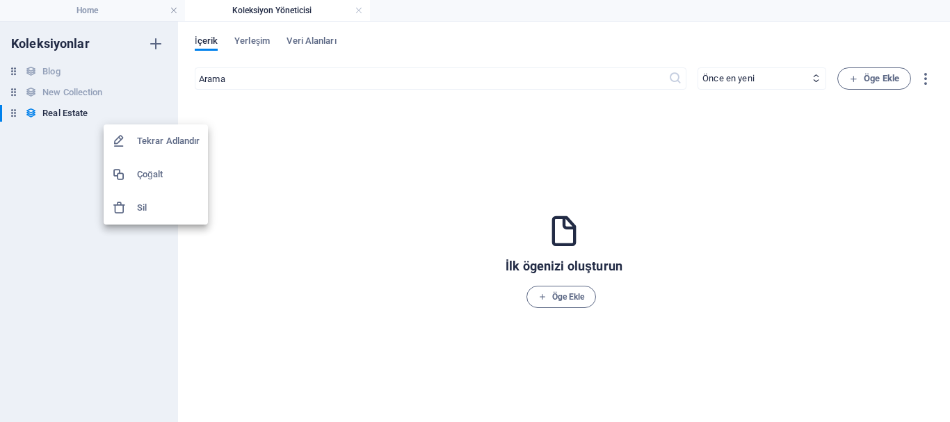
click at [152, 203] on h6 "Sil" at bounding box center [168, 208] width 63 height 17
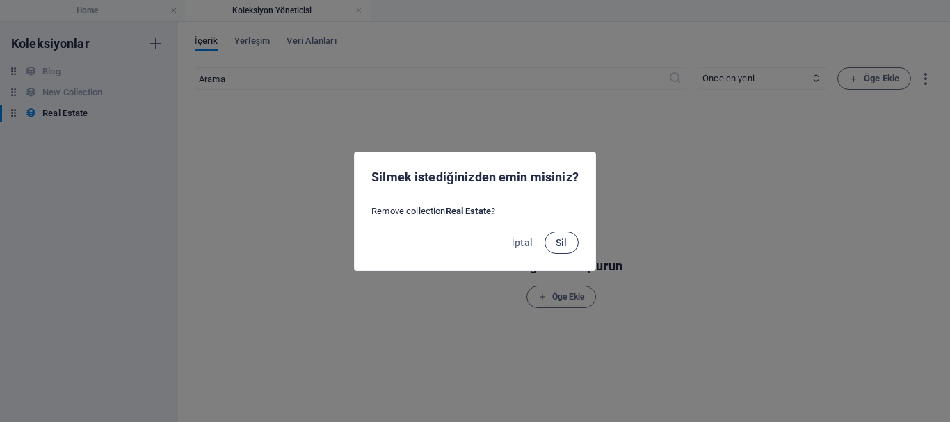
click at [565, 241] on span "Sil" at bounding box center [562, 242] width 12 height 11
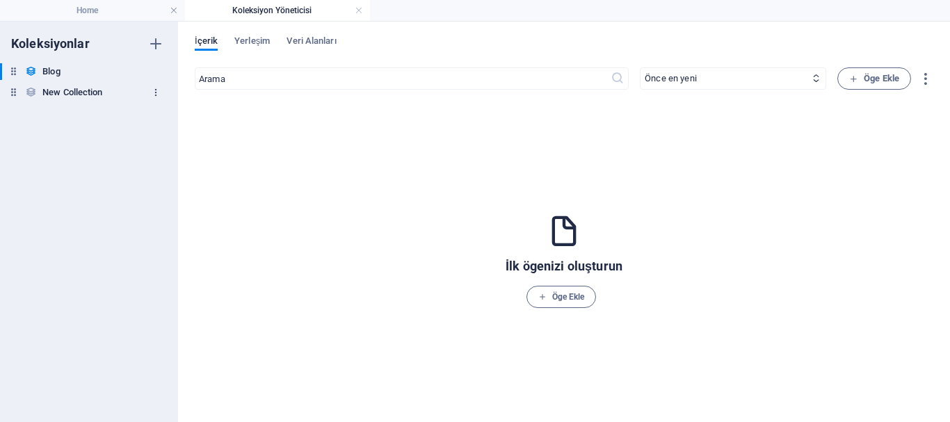
click at [152, 93] on icon "button" at bounding box center [156, 93] width 10 height 10
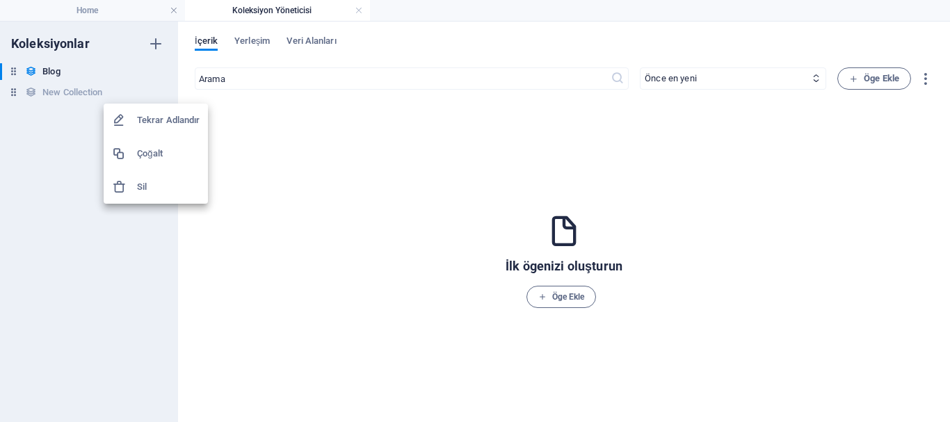
click at [171, 192] on h6 "Sil" at bounding box center [168, 187] width 63 height 17
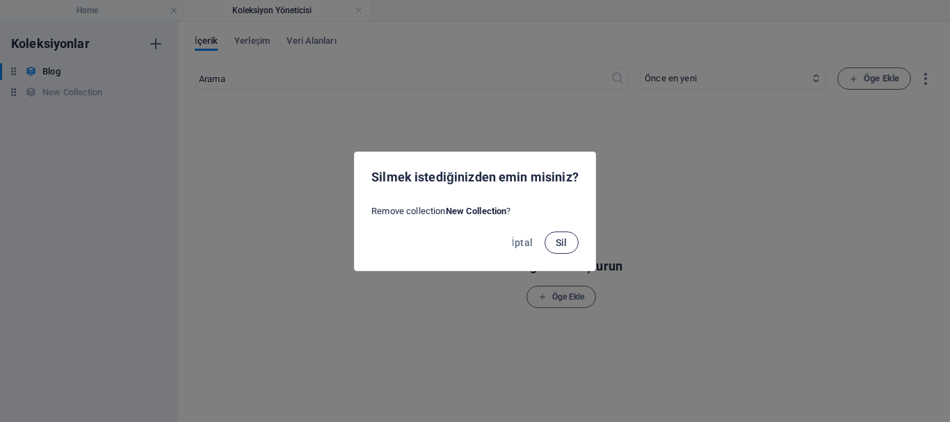
click at [558, 246] on span "Sil" at bounding box center [562, 242] width 12 height 11
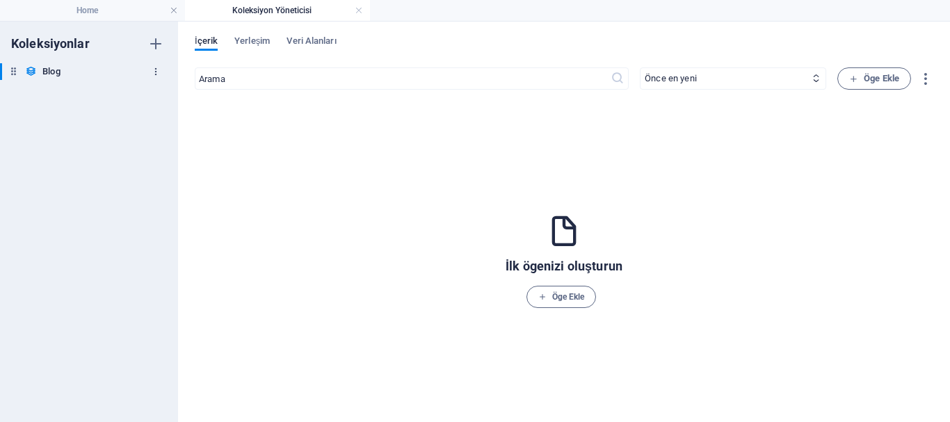
click at [156, 76] on button "button" at bounding box center [155, 71] width 17 height 22
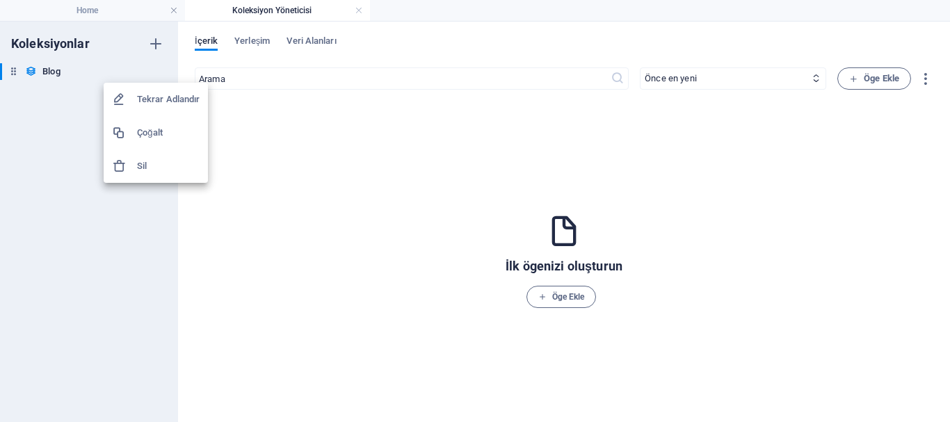
click at [163, 161] on h6 "Sil" at bounding box center [168, 166] width 63 height 17
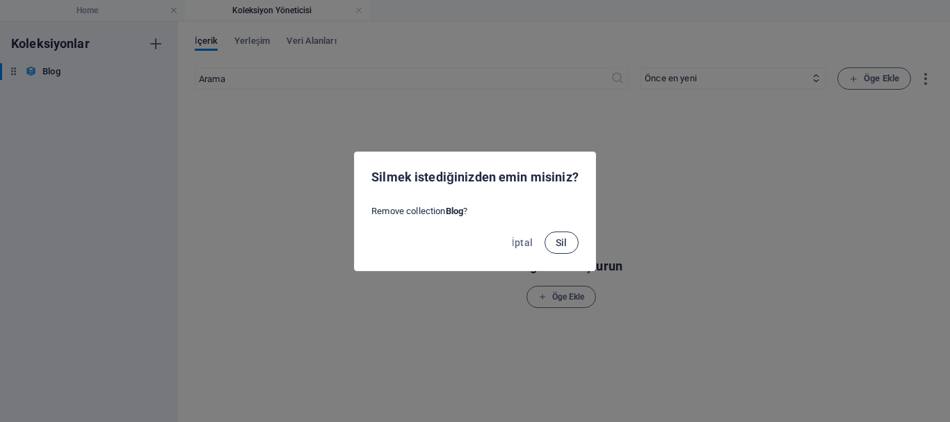
click at [558, 237] on span "Sil" at bounding box center [562, 242] width 12 height 11
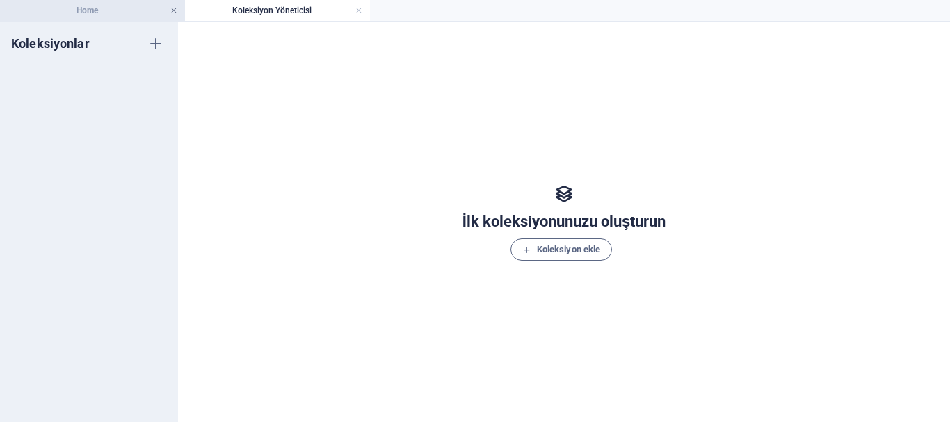
click at [175, 13] on link at bounding box center [174, 10] width 8 height 13
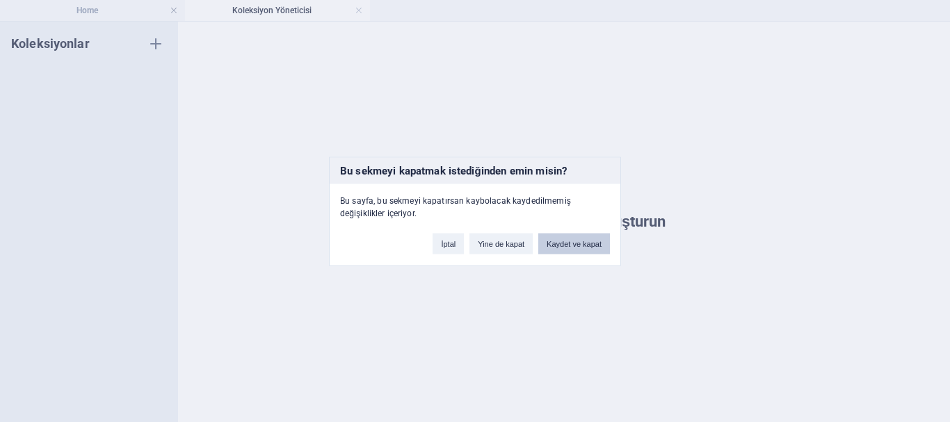
click at [563, 244] on button "Kaydet ve kapat" at bounding box center [574, 243] width 72 height 21
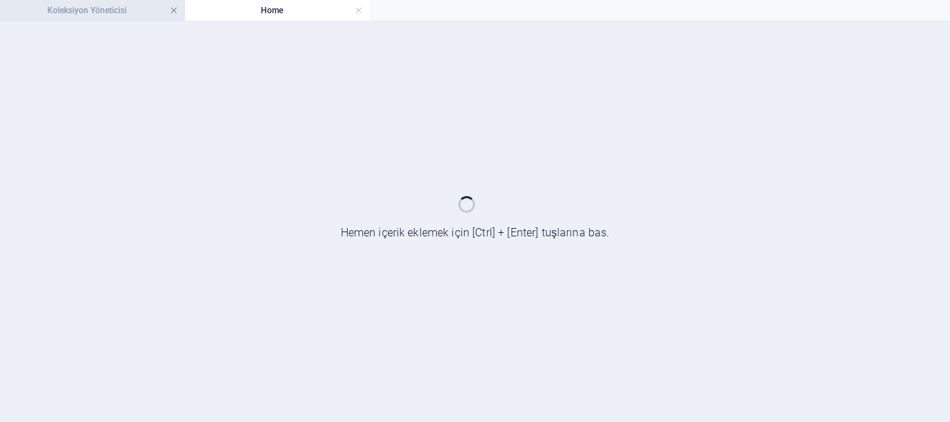
click at [175, 10] on link at bounding box center [174, 10] width 8 height 13
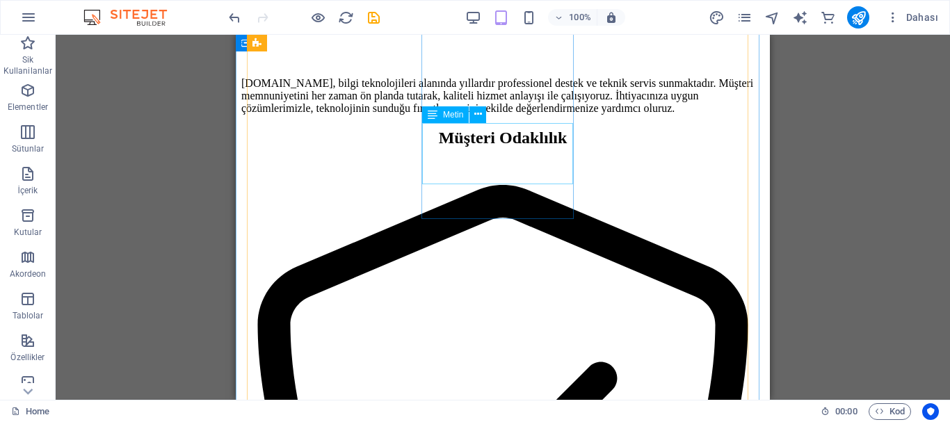
scroll to position [1391, 0]
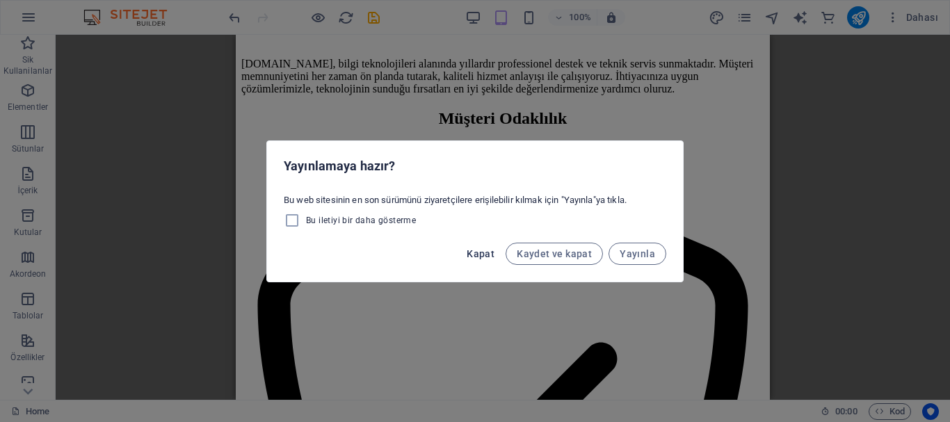
click at [487, 253] on span "Kapat" at bounding box center [481, 253] width 28 height 11
